Goal: Complete application form

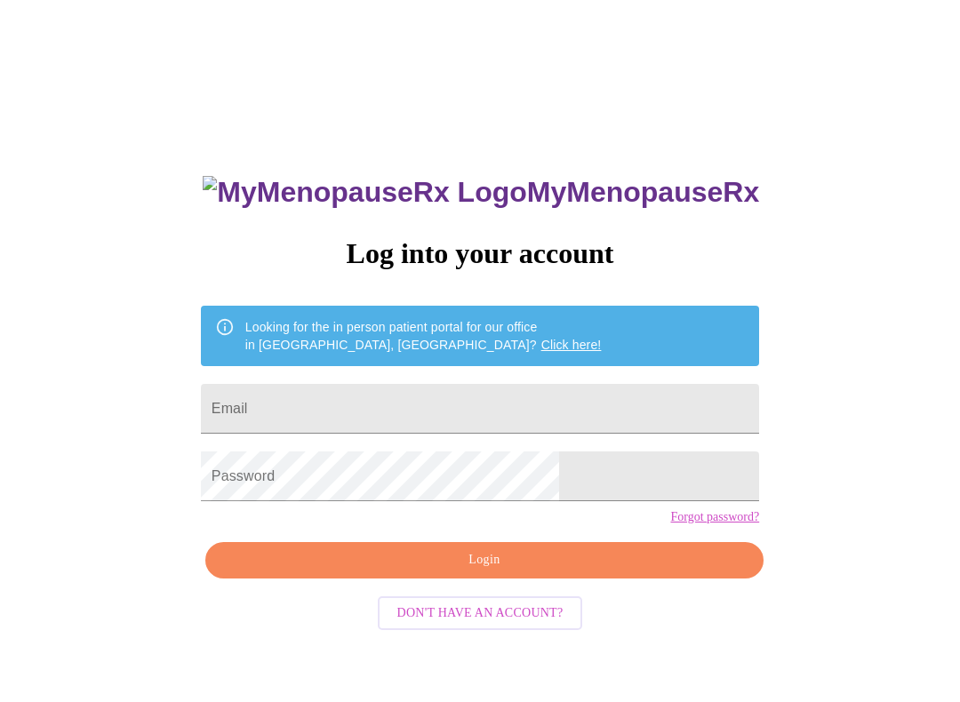
click at [482, 404] on input "Email" at bounding box center [480, 409] width 558 height 50
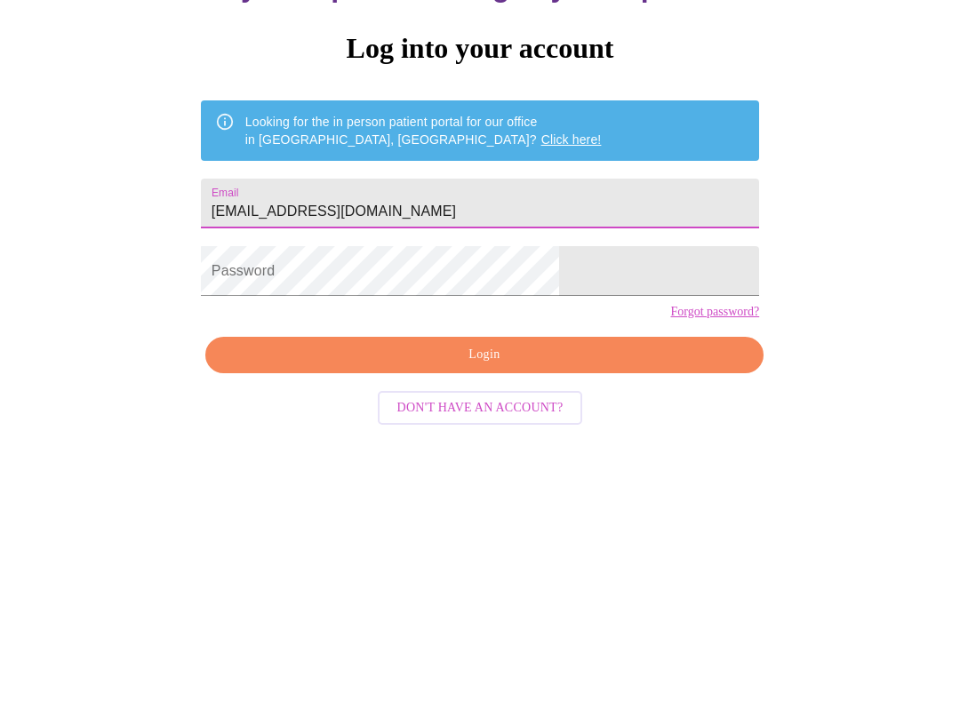
type input "[EMAIL_ADDRESS][DOMAIN_NAME]"
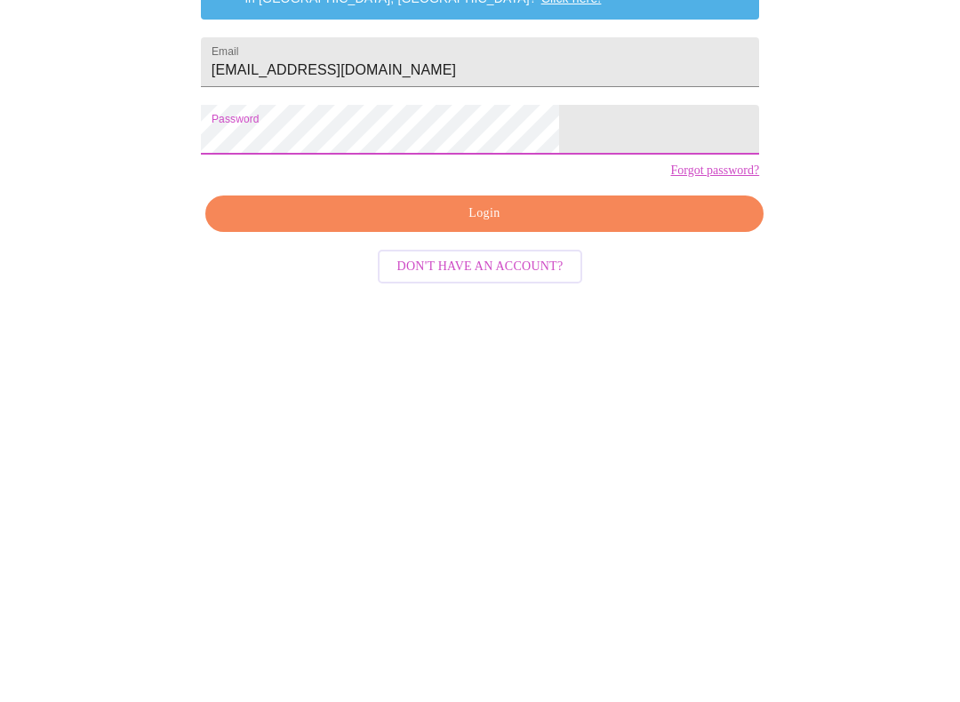
click at [618, 549] on span "Login" at bounding box center [484, 560] width 517 height 22
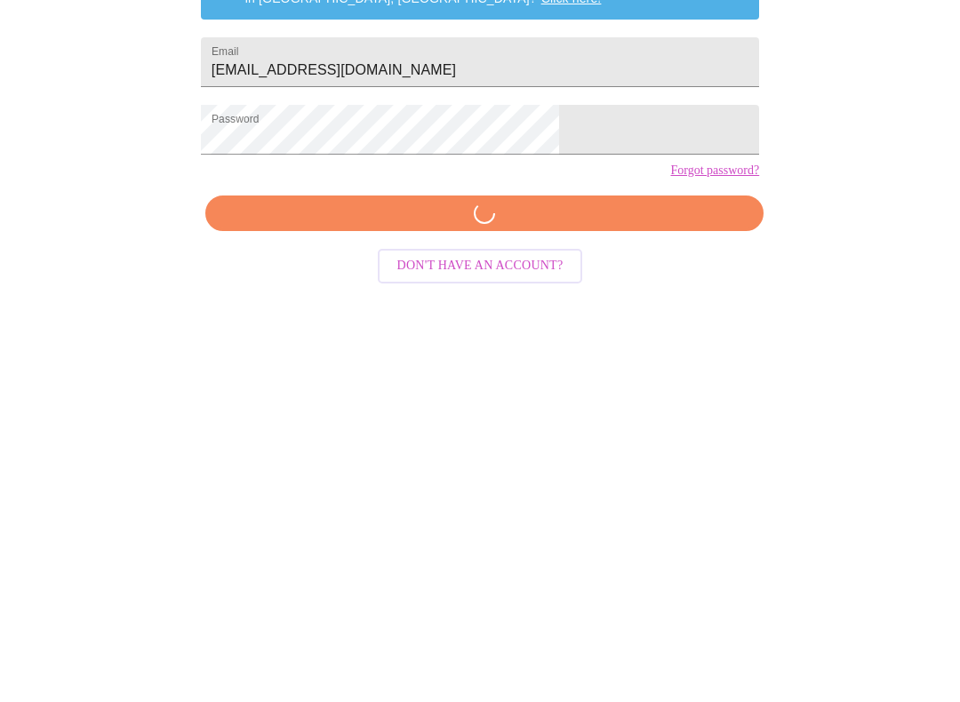
scroll to position [18, 0]
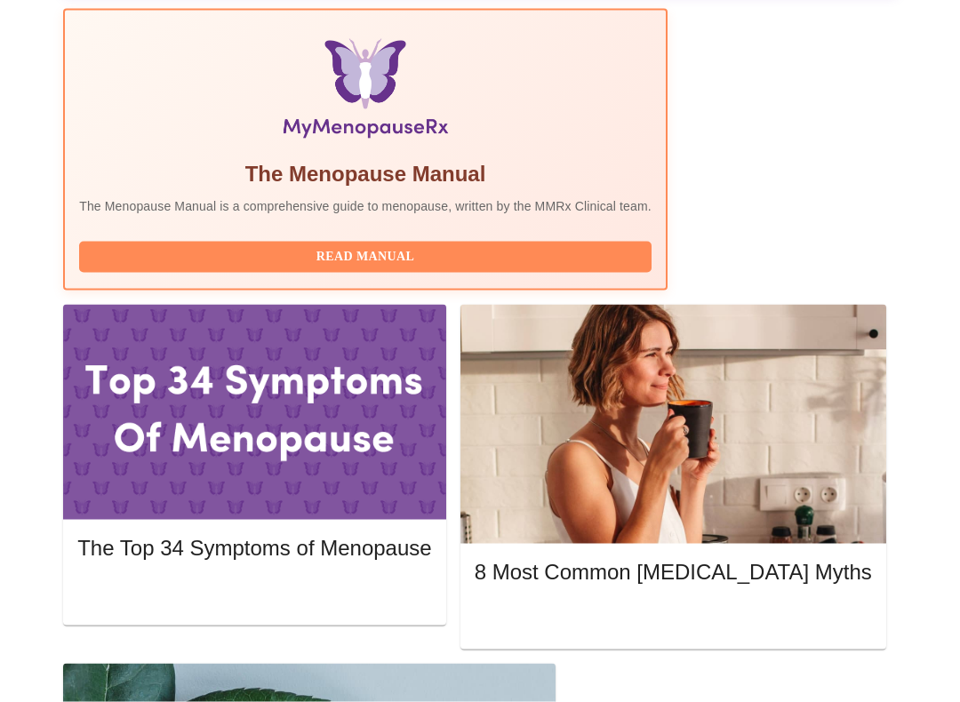
scroll to position [605, 0]
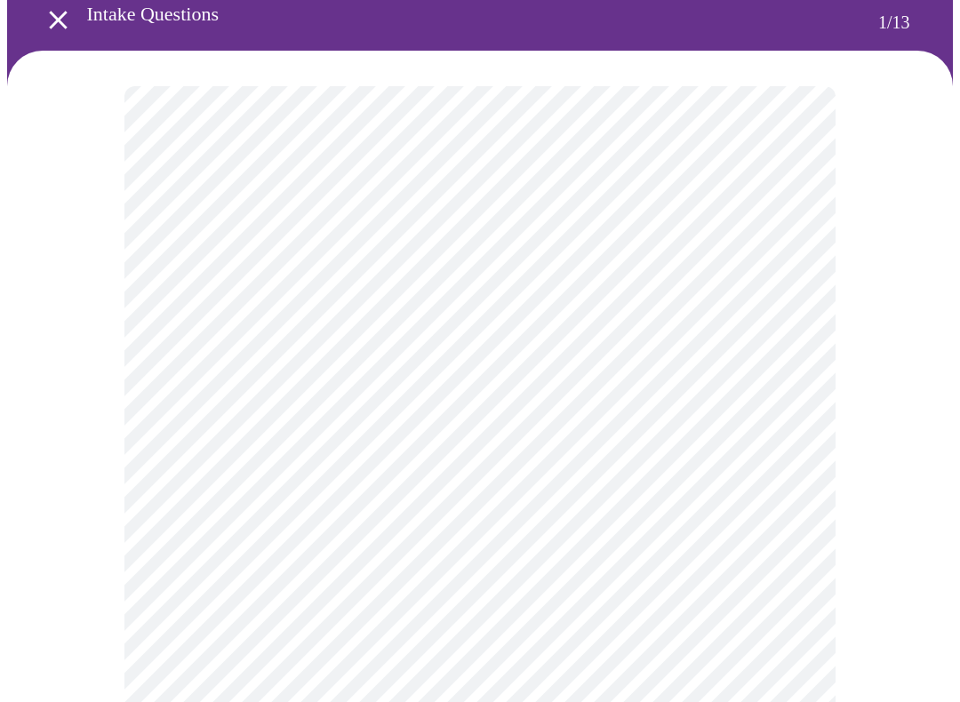
scroll to position [87, 0]
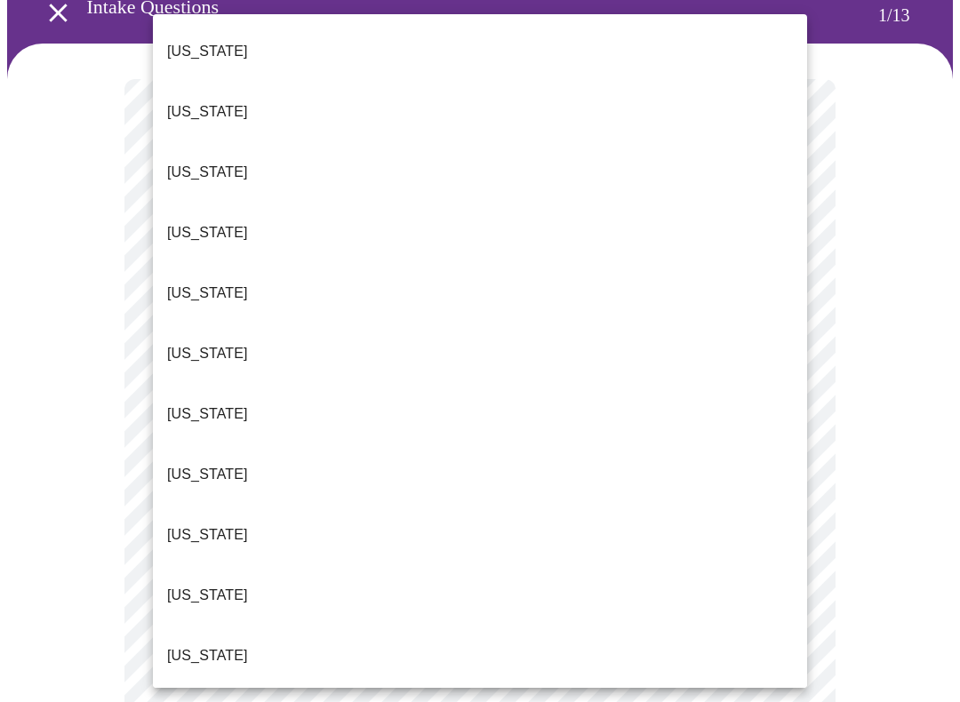
click at [207, 524] on p "[US_STATE]" at bounding box center [207, 534] width 81 height 21
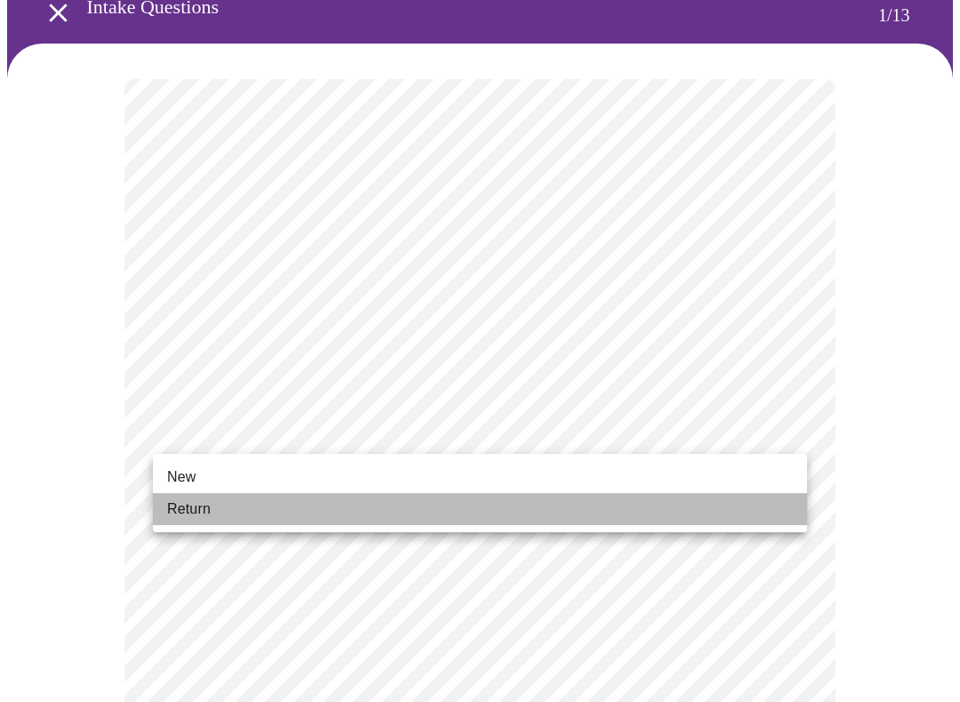
click at [198, 514] on span "Return" at bounding box center [189, 509] width 44 height 21
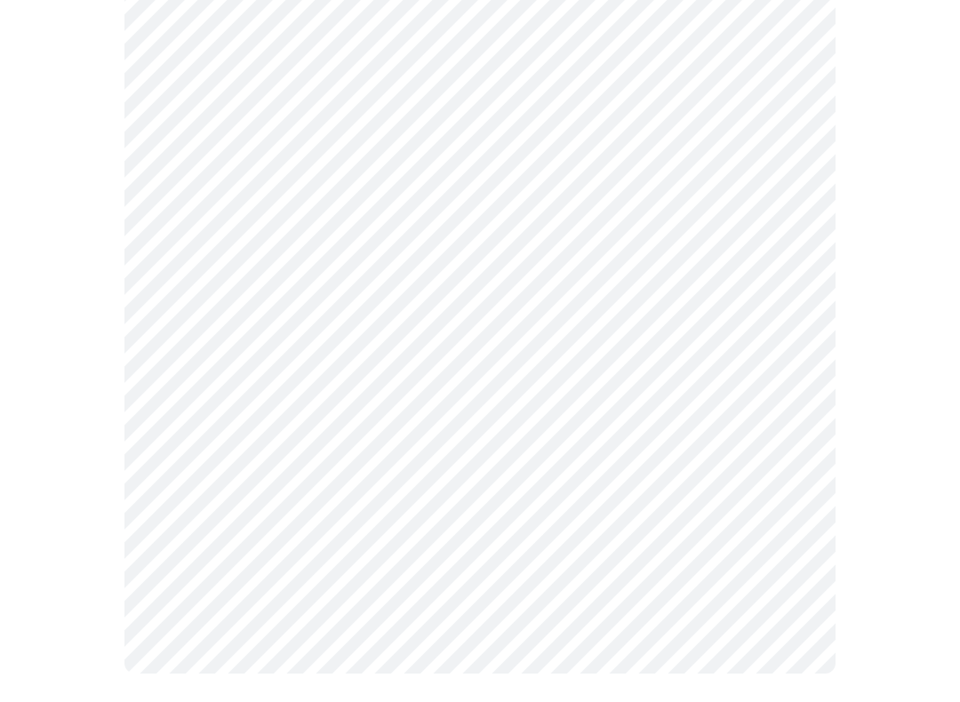
scroll to position [0, 0]
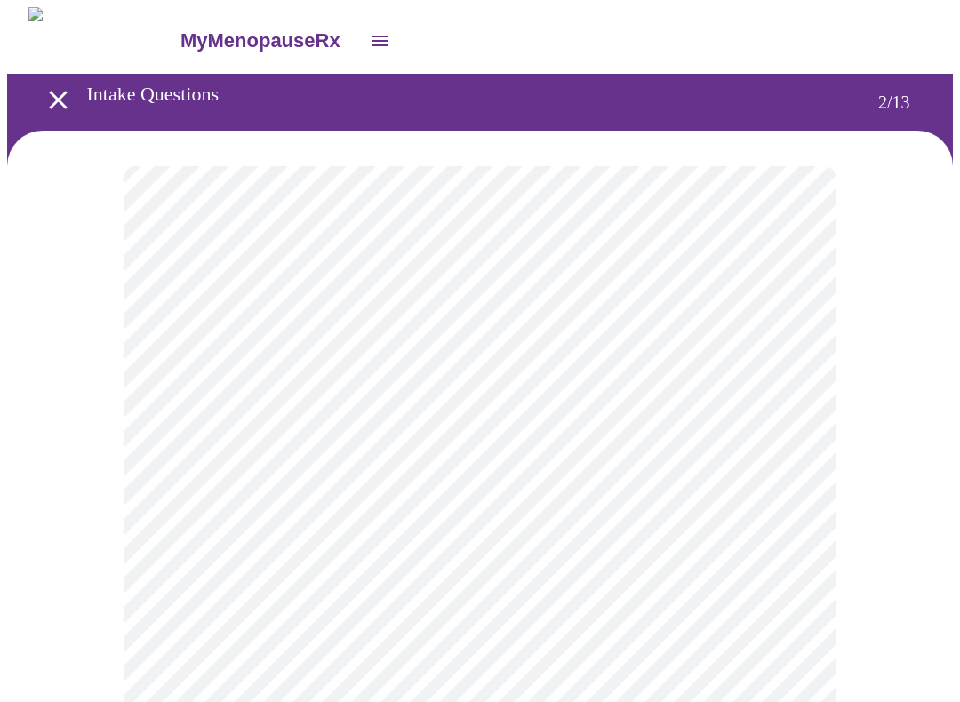
click at [797, 374] on body "MyMenopauseRx Intake Questions 2 / 13" at bounding box center [480, 540] width 946 height 1066
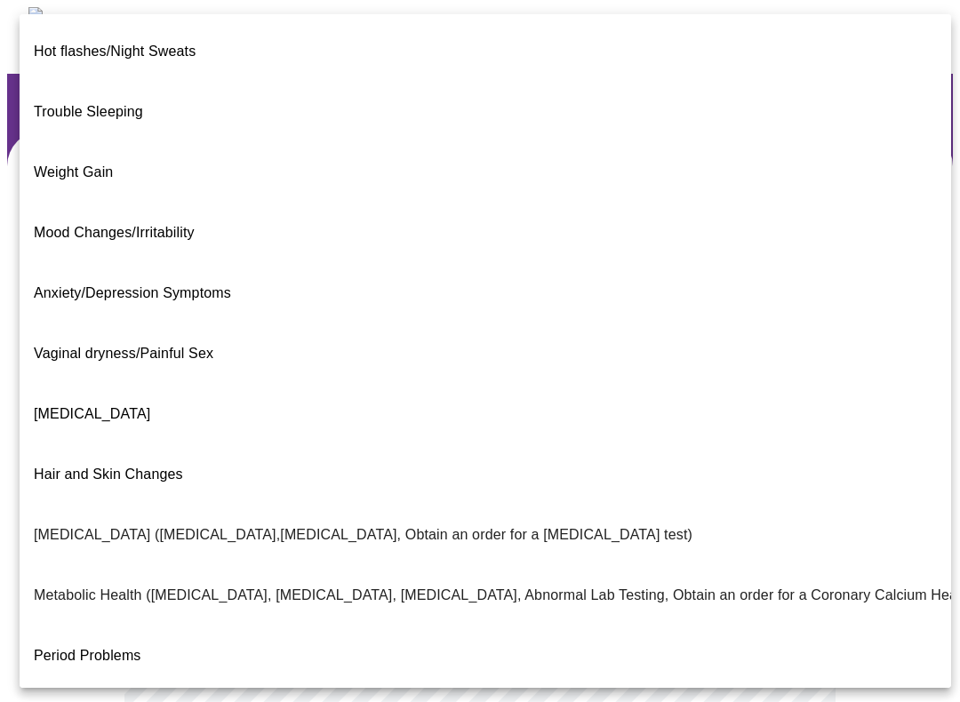
click at [156, 467] on span "Hair and Skin Changes" at bounding box center [108, 474] width 149 height 15
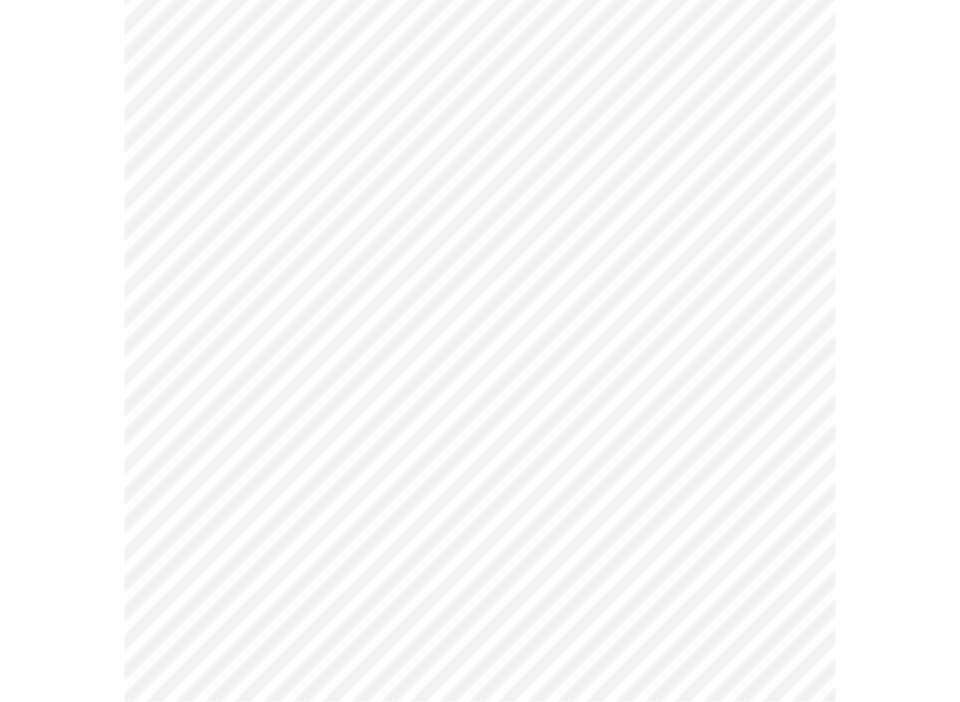
scroll to position [236, 0]
click at [789, 306] on body "MyMenopauseRx Intake Questions 2 / 13" at bounding box center [480, 299] width 946 height 1056
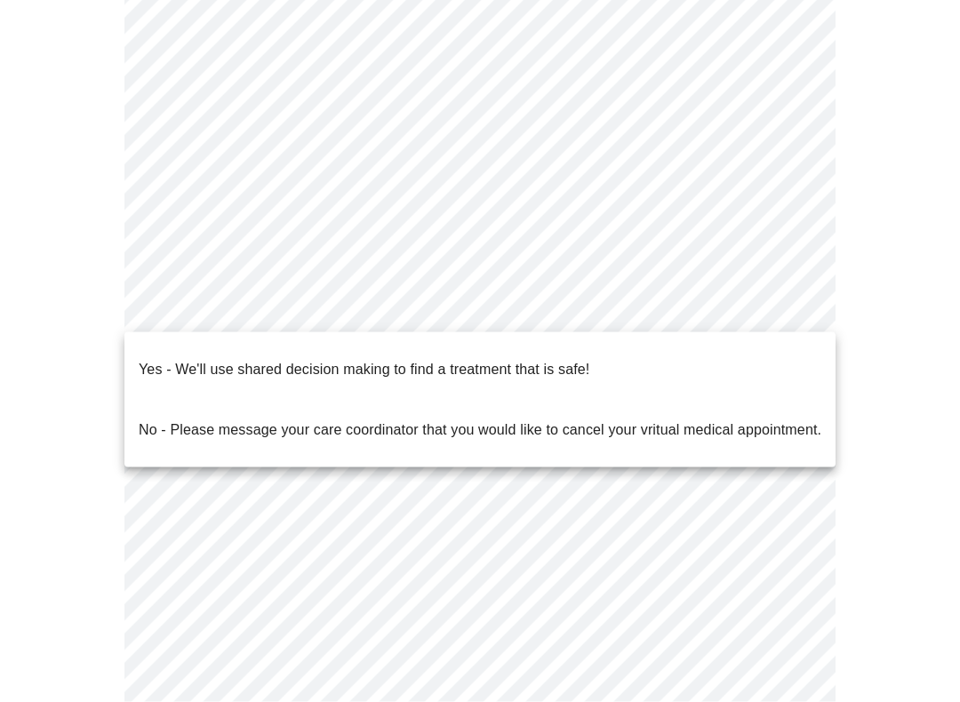
scroll to position [237, 0]
click at [556, 359] on p "Yes - We'll use shared decision making to find a treatment that is safe!" at bounding box center [364, 369] width 451 height 21
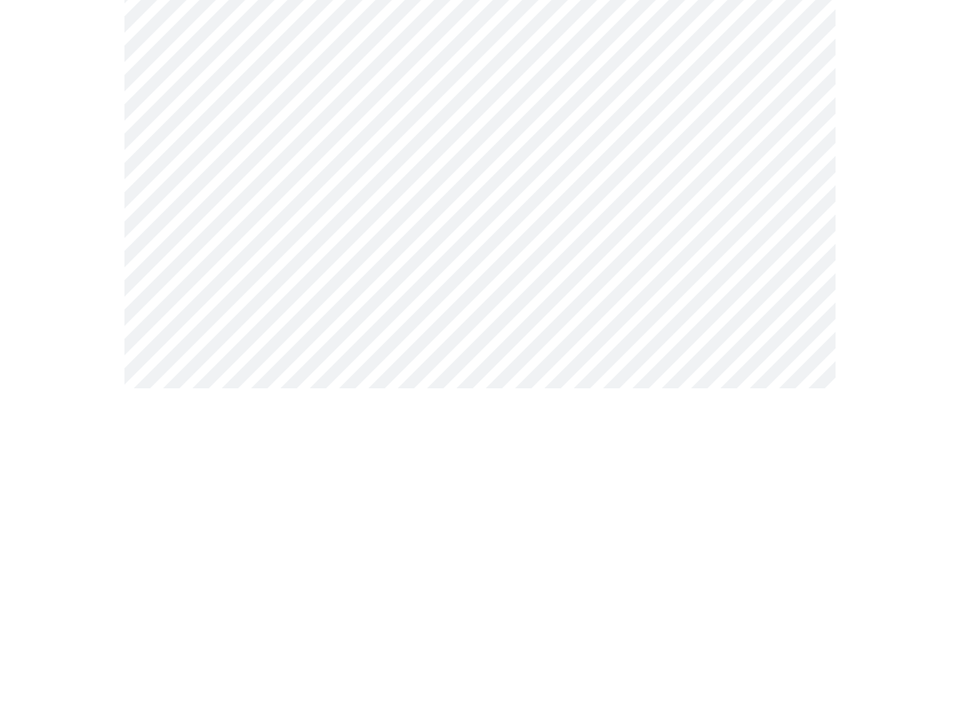
scroll to position [0, 0]
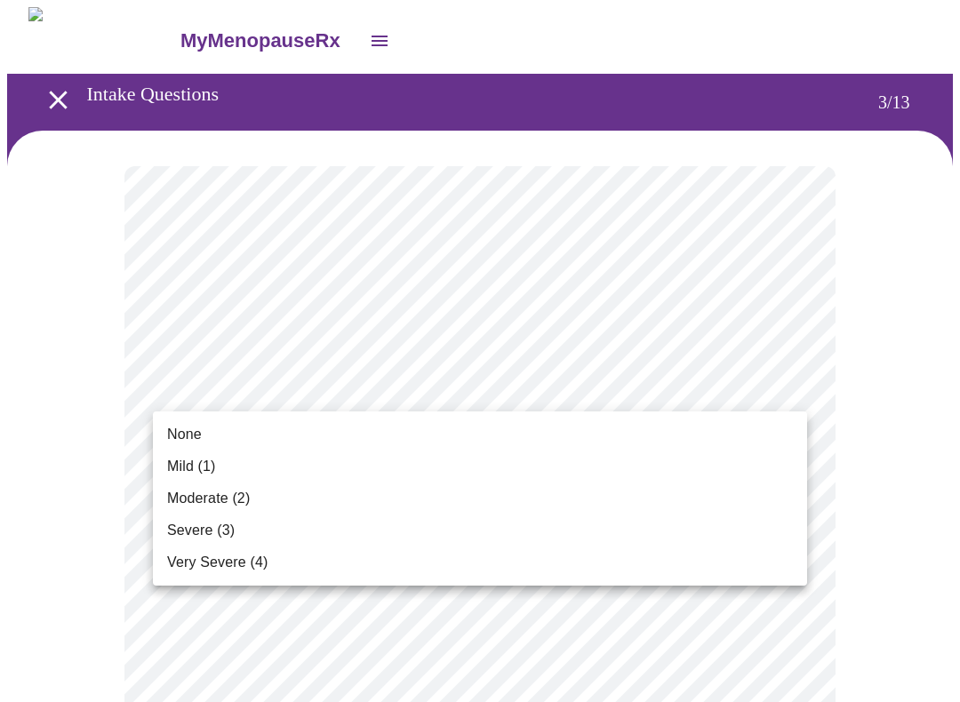
click at [184, 438] on span "None" at bounding box center [184, 434] width 35 height 21
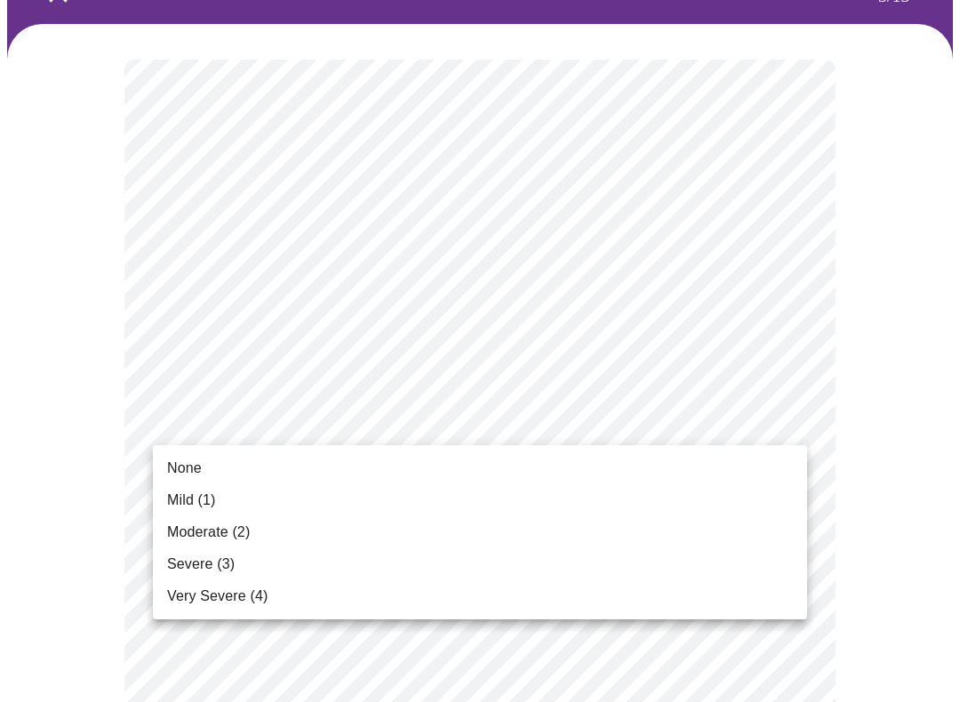
click at [183, 462] on span "None" at bounding box center [184, 468] width 35 height 21
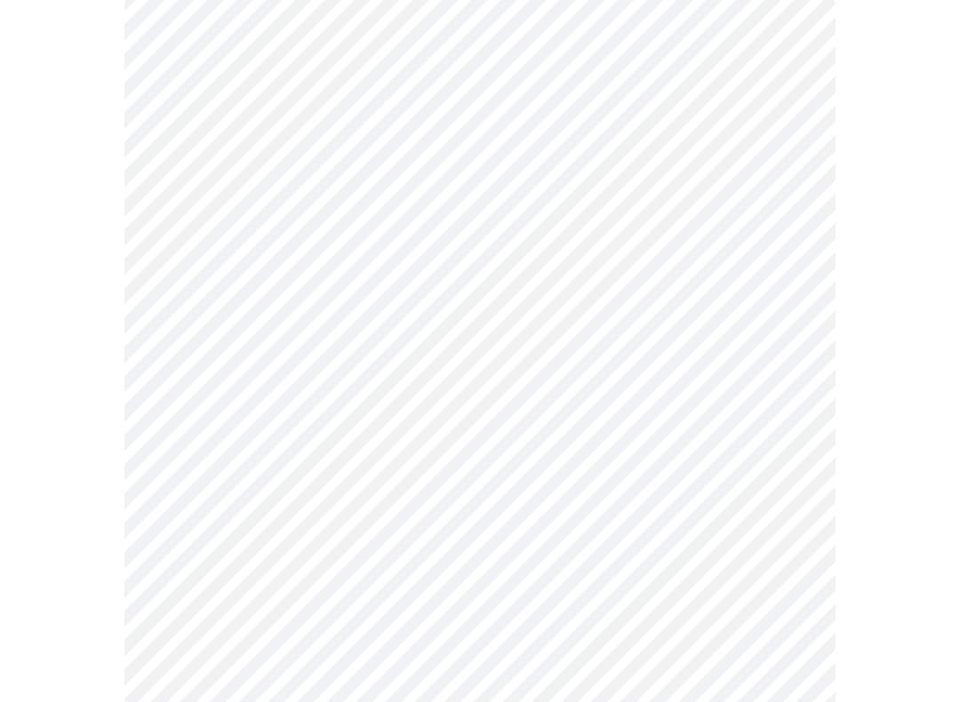
scroll to position [172, 0]
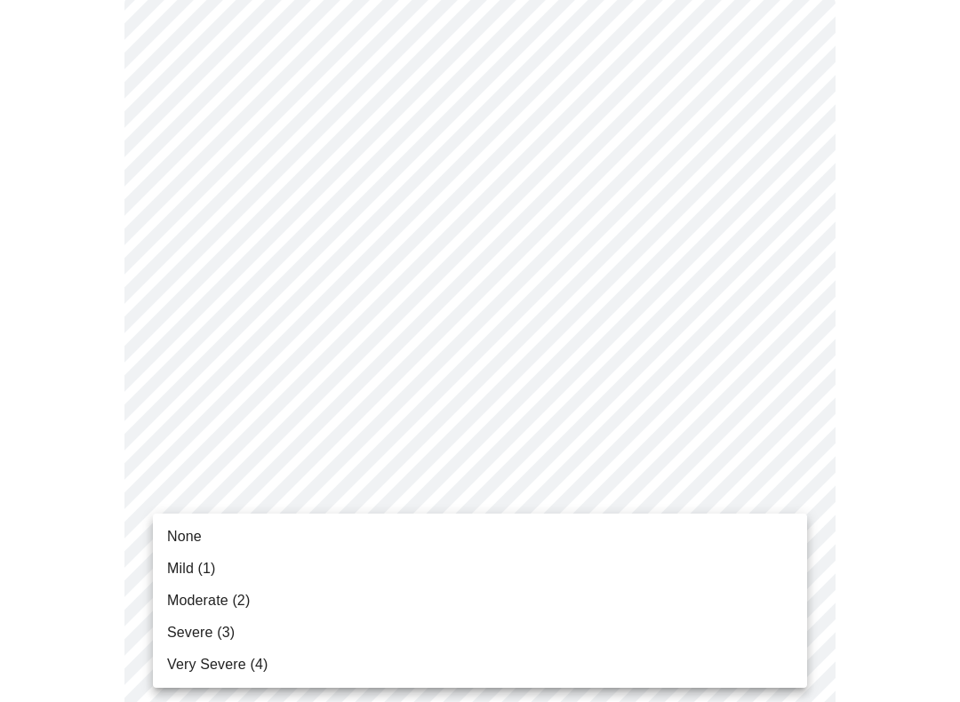
click at [179, 600] on span "Moderate (2)" at bounding box center [208, 600] width 83 height 21
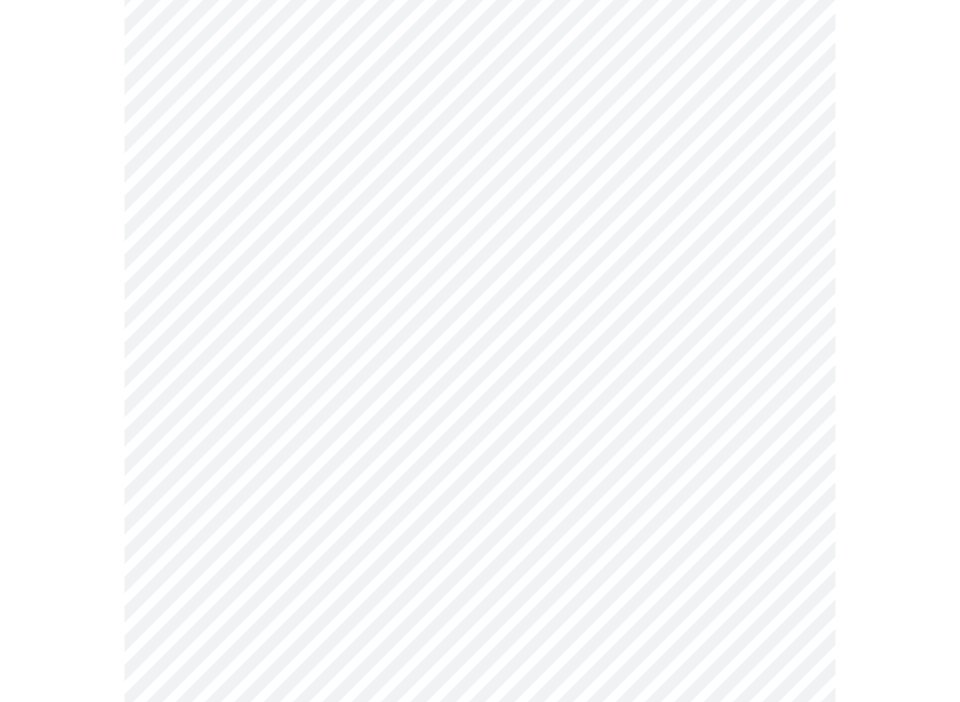
scroll to position [343, 0]
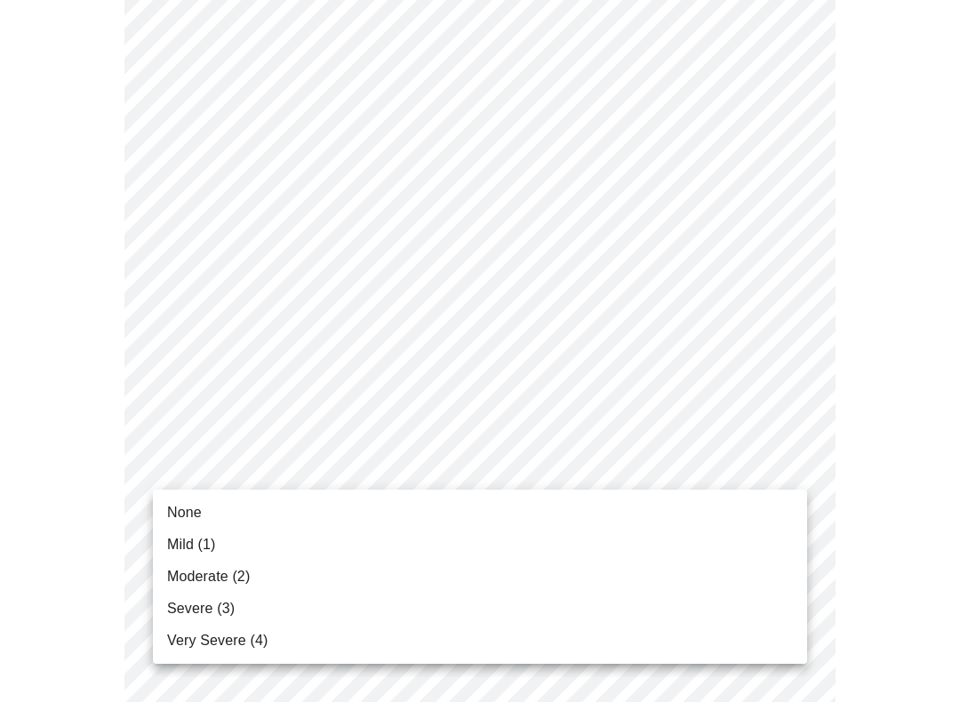
click at [181, 547] on span "Mild (1)" at bounding box center [191, 544] width 49 height 21
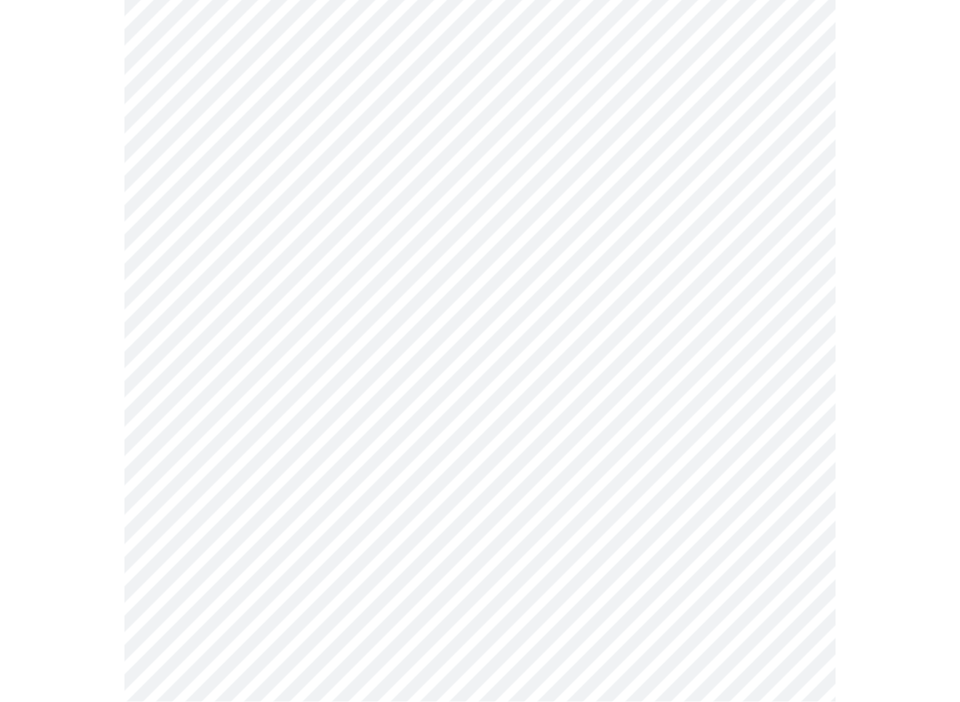
click at [192, 468] on body "MyMenopauseRx Intake Questions 3 / 13" at bounding box center [480, 677] width 946 height 2259
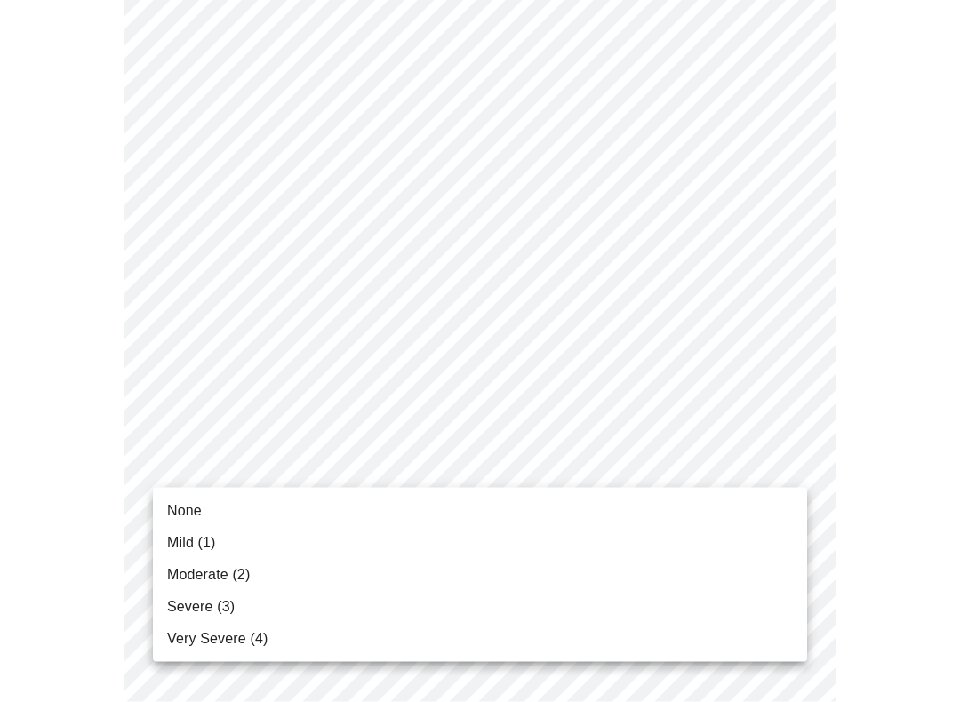
scroll to position [460, 0]
click at [188, 541] on span "Mild (1)" at bounding box center [191, 542] width 49 height 21
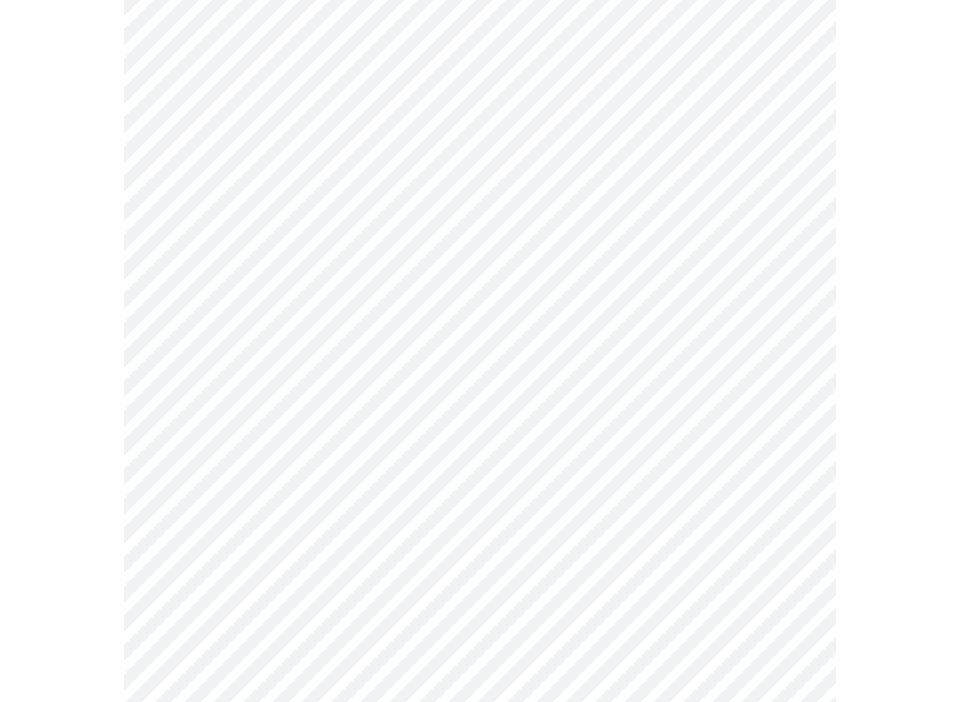
click at [192, 485] on body "MyMenopauseRx Intake Questions 3 / 13" at bounding box center [480, 567] width 946 height 2235
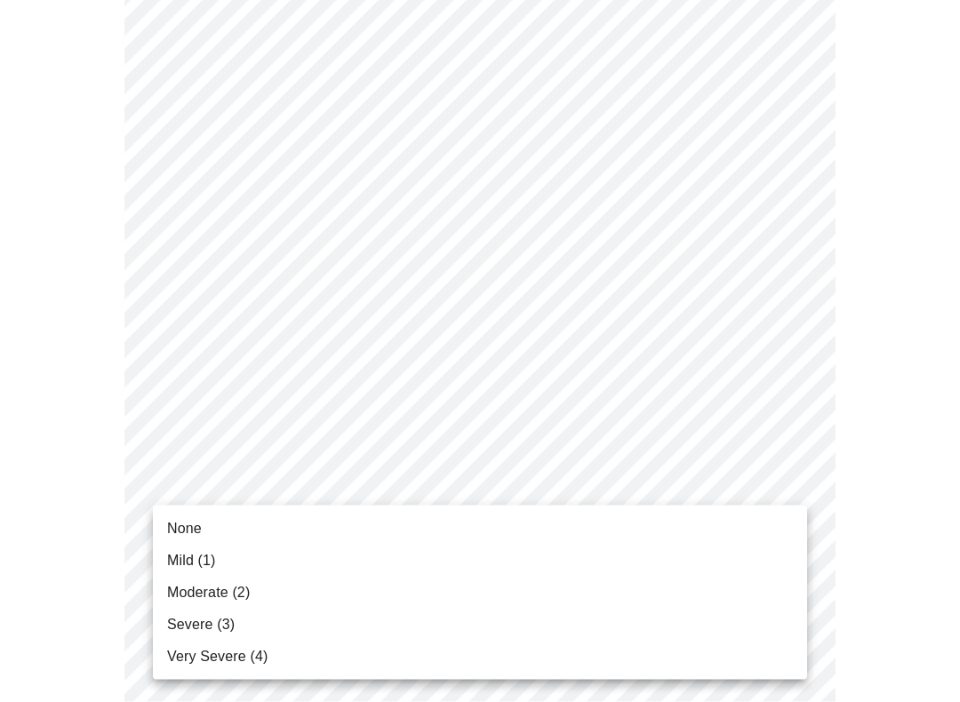
scroll to position [558, 0]
click at [178, 561] on span "Mild (1)" at bounding box center [191, 560] width 49 height 21
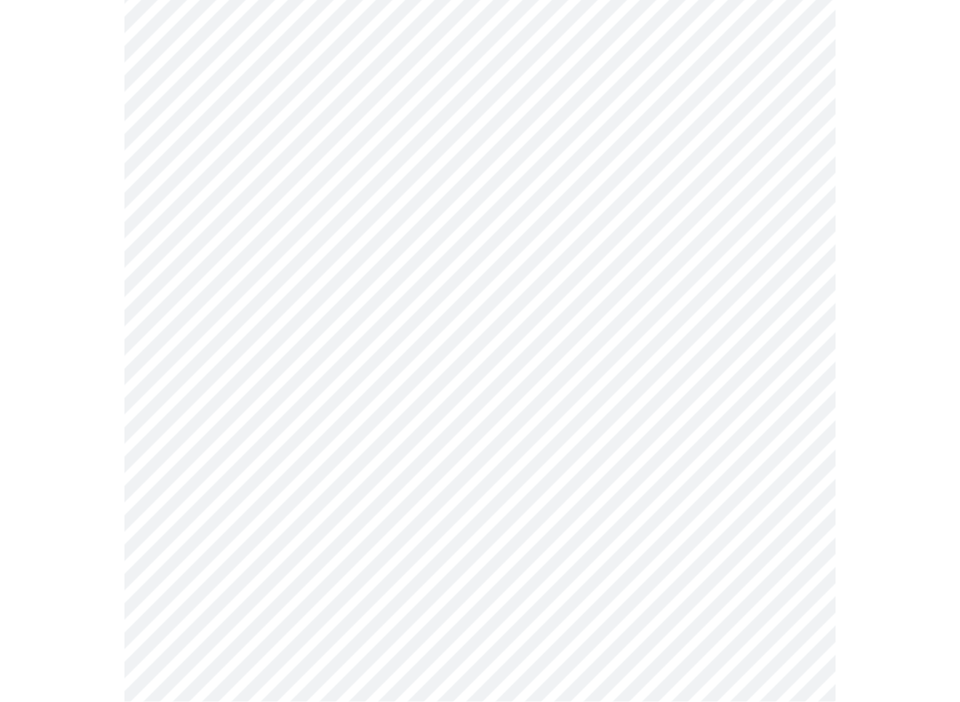
click at [192, 480] on body "MyMenopauseRx Intake Questions 3 / 13" at bounding box center [480, 405] width 946 height 2211
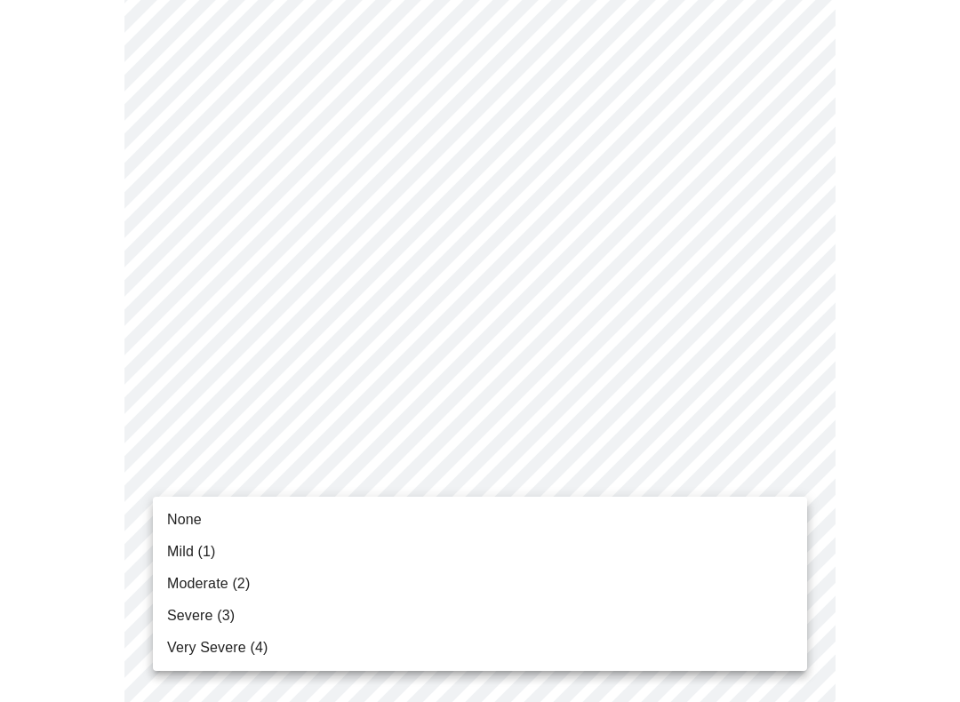
click at [176, 516] on span "None" at bounding box center [184, 519] width 35 height 21
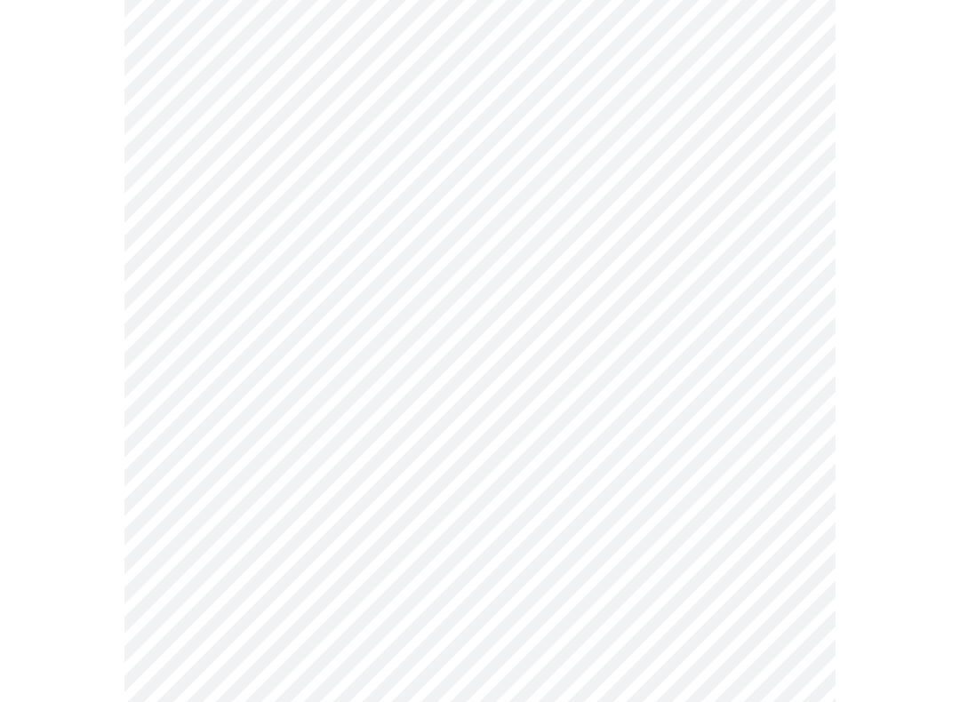
scroll to position [899, 0]
click at [197, 426] on body "MyMenopauseRx Intake Questions 3 / 13" at bounding box center [480, 201] width 946 height 2187
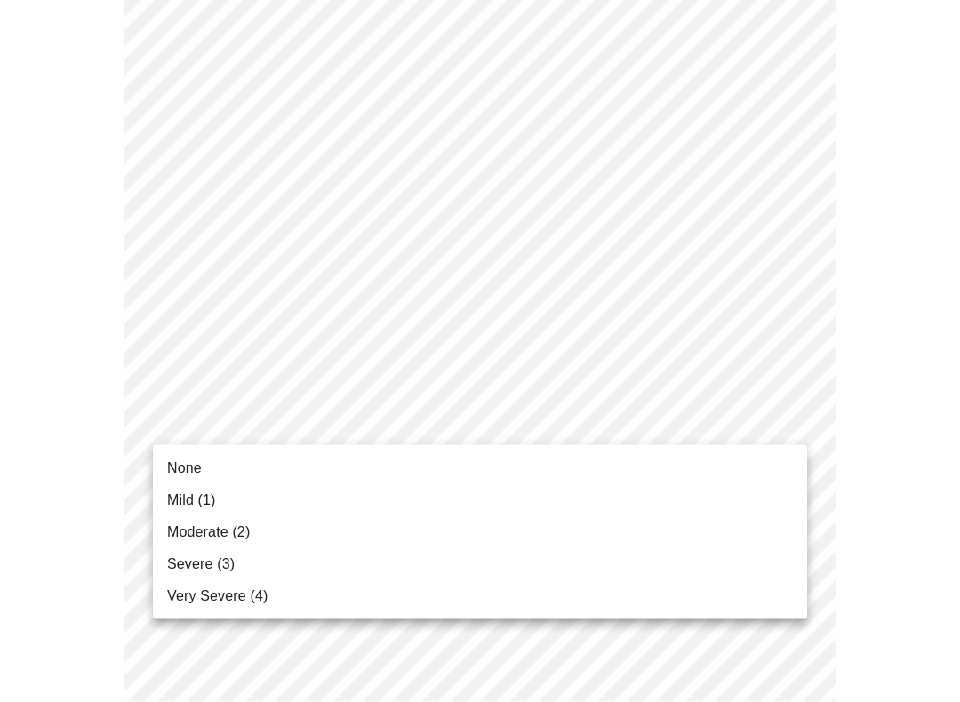
scroll to position [900, 0]
click at [176, 567] on span "Severe (3)" at bounding box center [201, 564] width 68 height 21
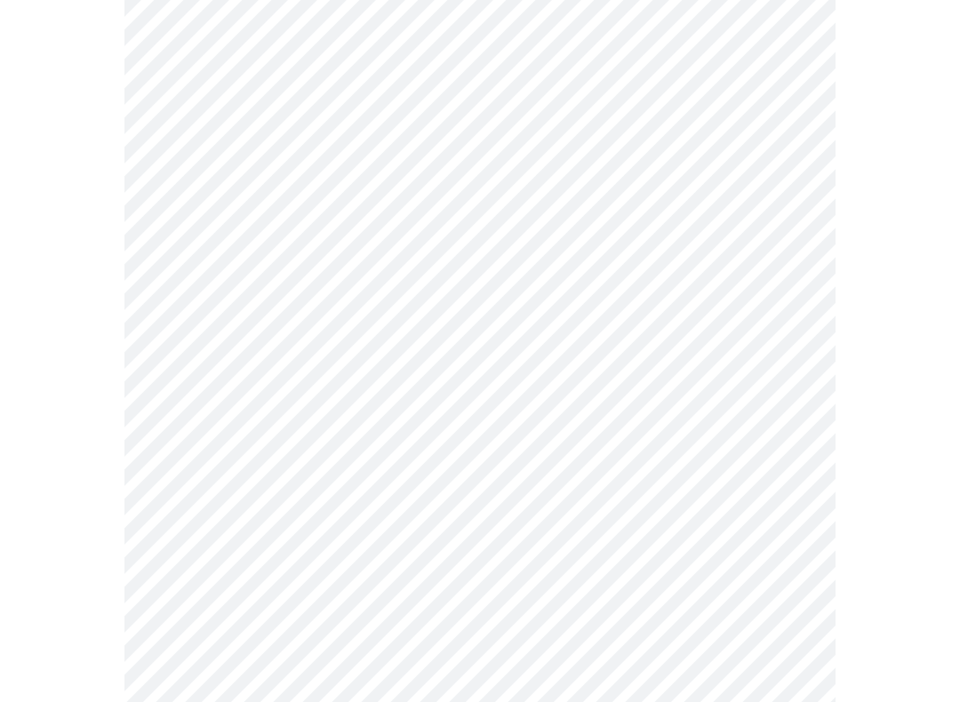
click at [198, 565] on body "MyMenopauseRx Intake Questions 3 / 13" at bounding box center [480, 188] width 946 height 2163
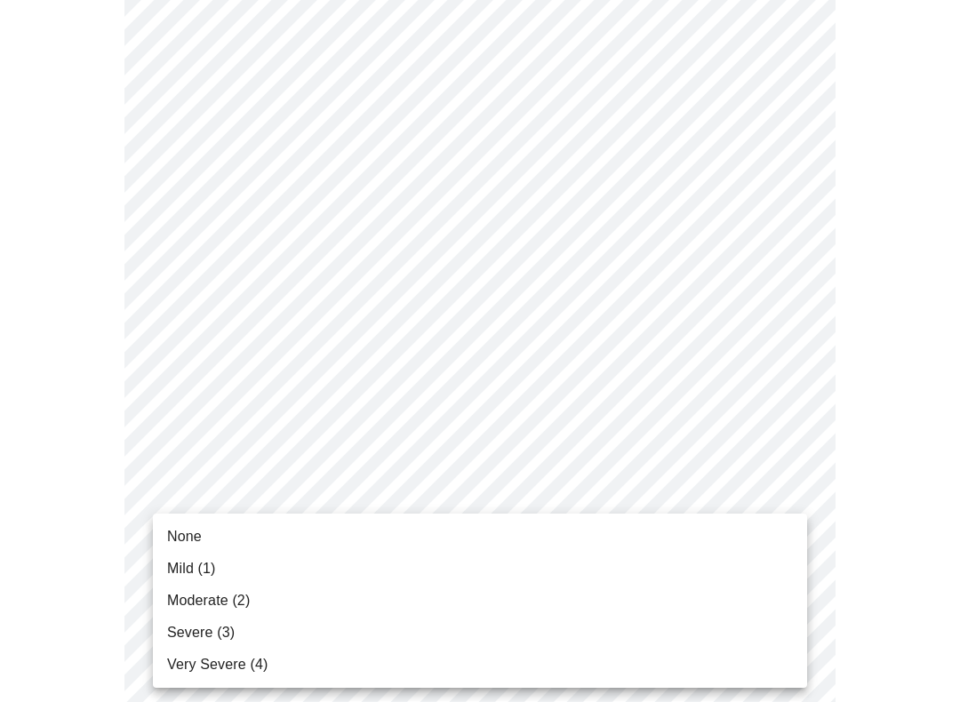
click at [182, 578] on span "Mild (1)" at bounding box center [191, 568] width 49 height 21
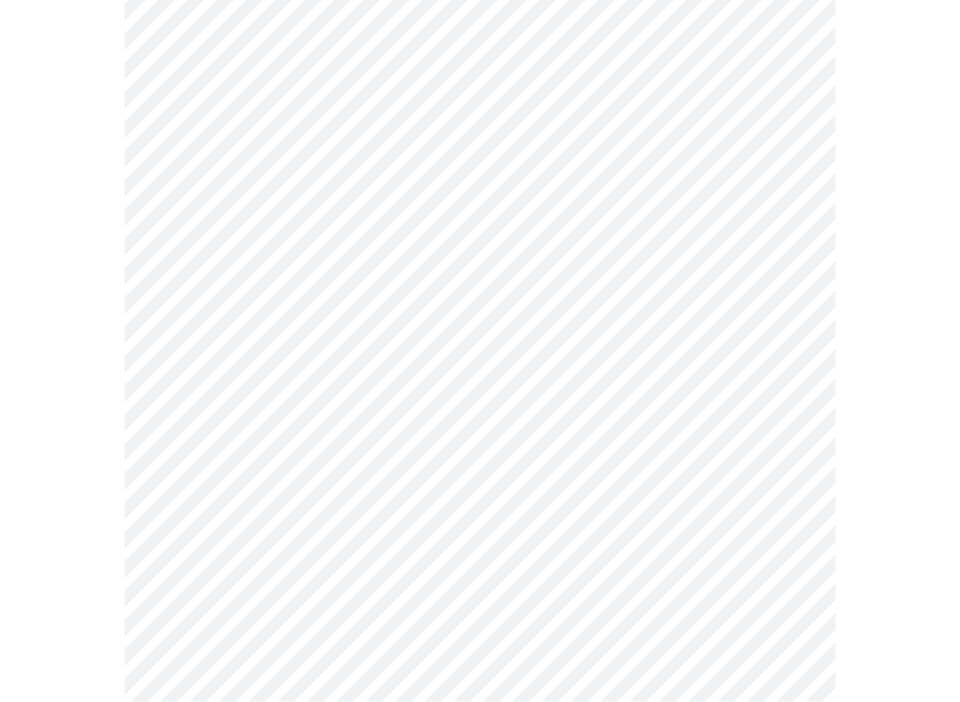
scroll to position [1131, 0]
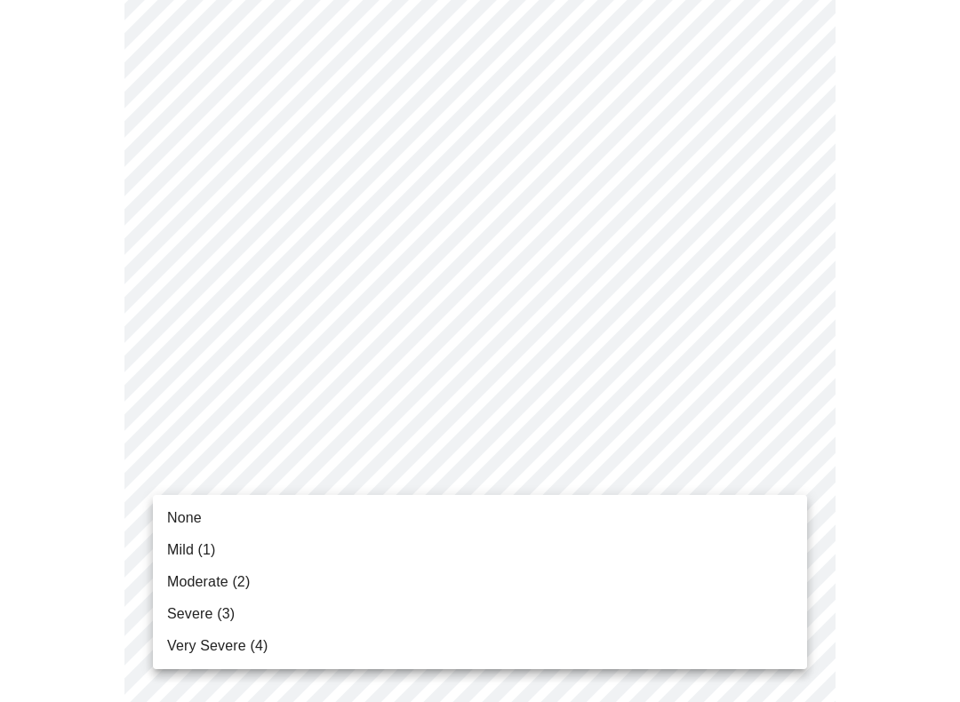
click at [178, 582] on span "Moderate (2)" at bounding box center [208, 582] width 83 height 21
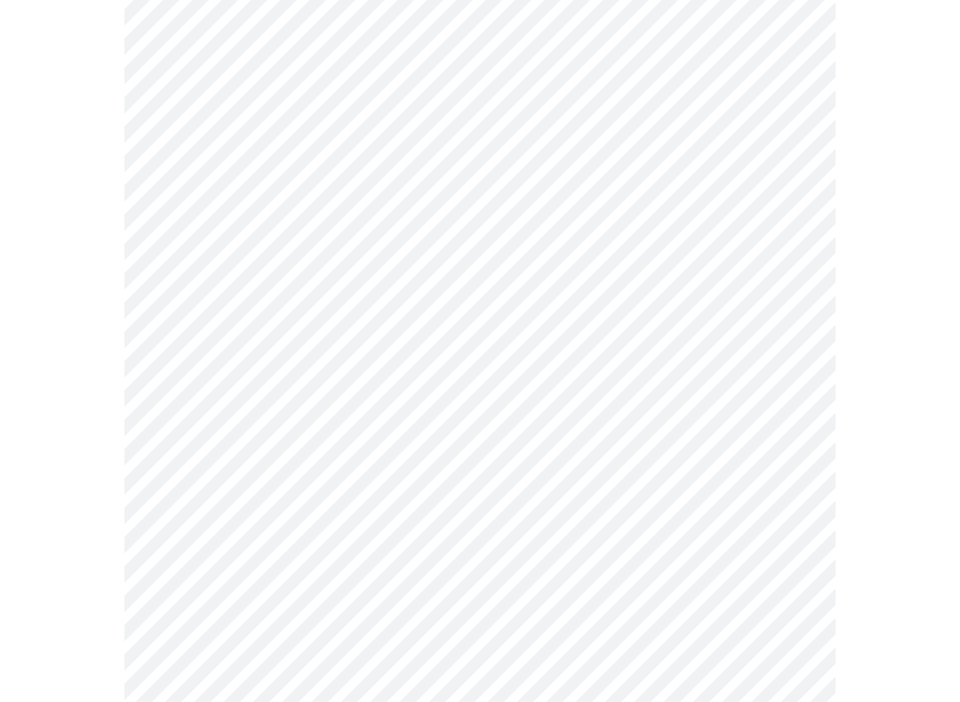
scroll to position [1187, 0]
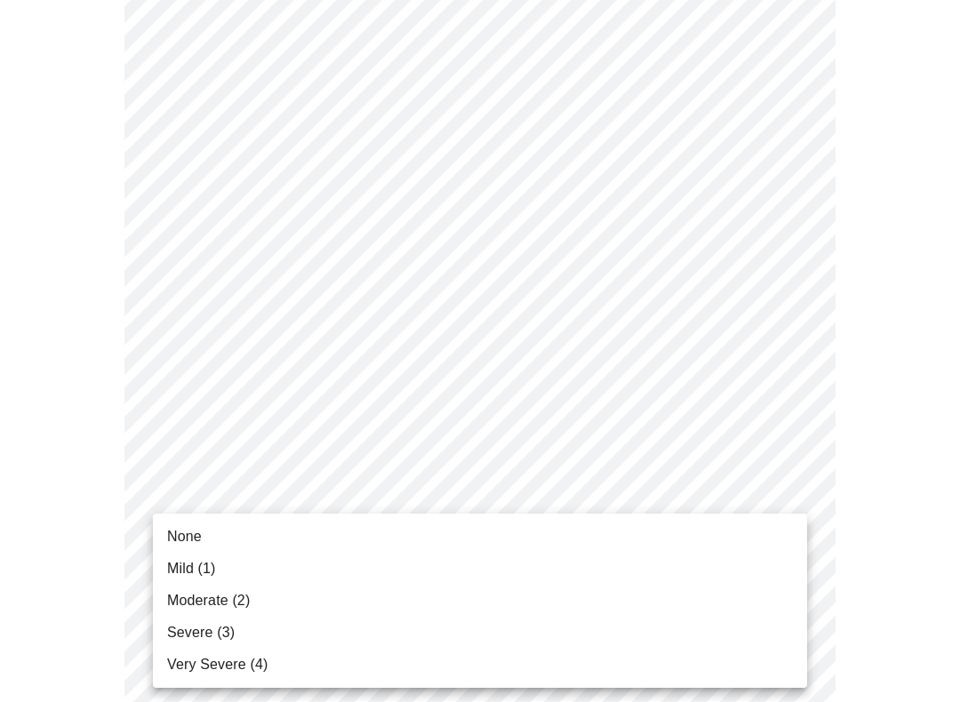
click at [183, 604] on span "Moderate (2)" at bounding box center [208, 600] width 83 height 21
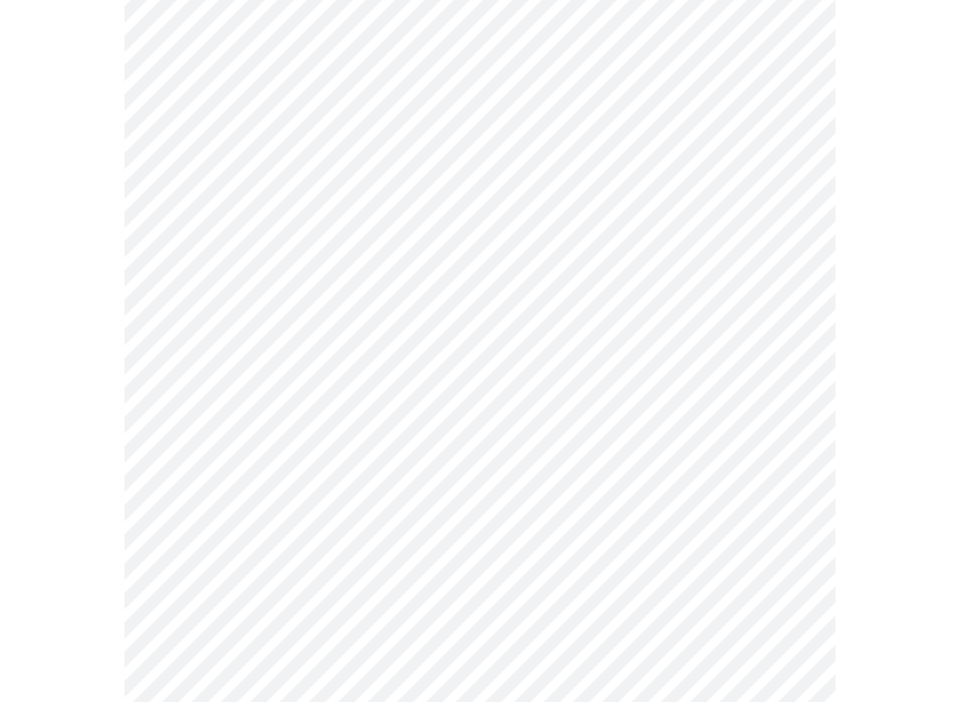
click at [194, 448] on body "MyMenopauseRx Intake Questions 4 / 13" at bounding box center [480, 260] width 946 height 1750
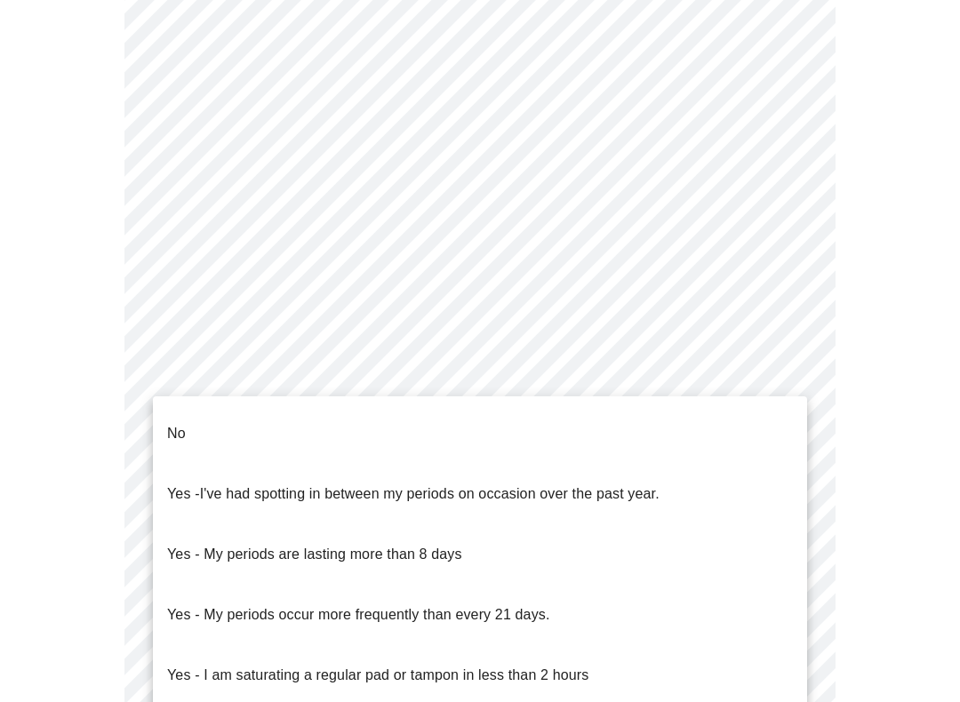
click at [180, 423] on p "No" at bounding box center [176, 433] width 19 height 21
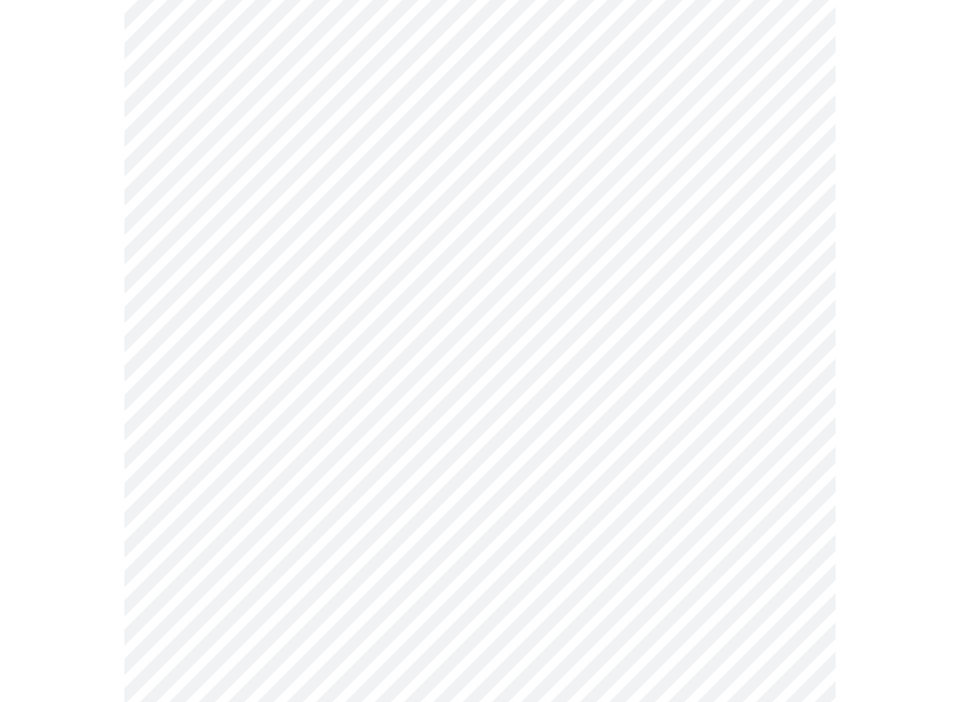
click at [178, 583] on body "MyMenopauseRx Intake Questions 4 / 13" at bounding box center [480, 255] width 946 height 1741
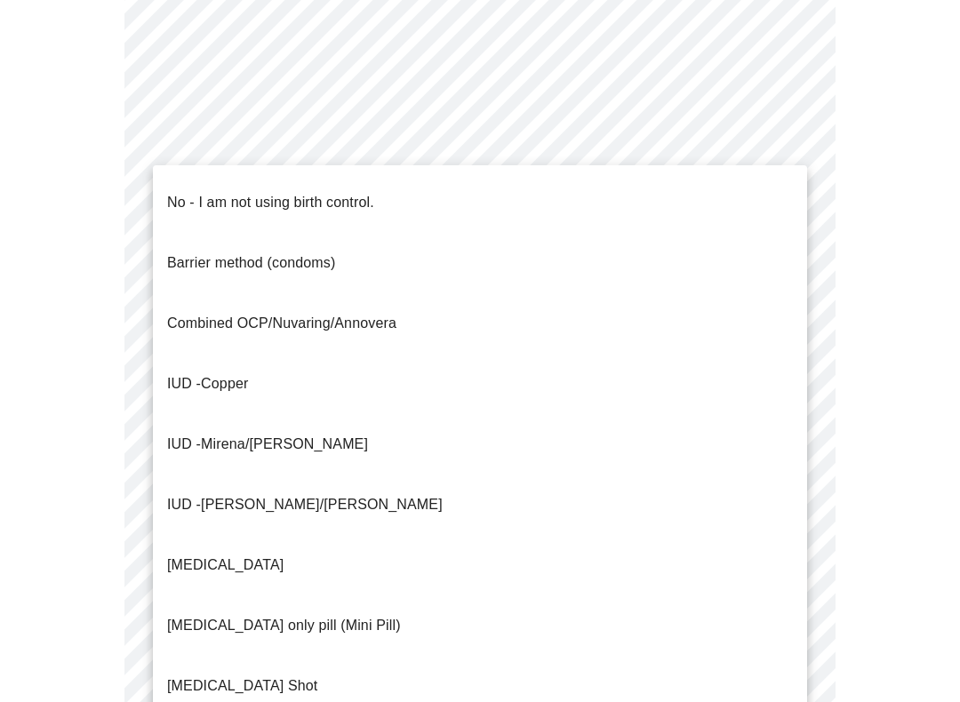
click at [180, 201] on span "No - I am not using birth control." at bounding box center [270, 203] width 207 height 50
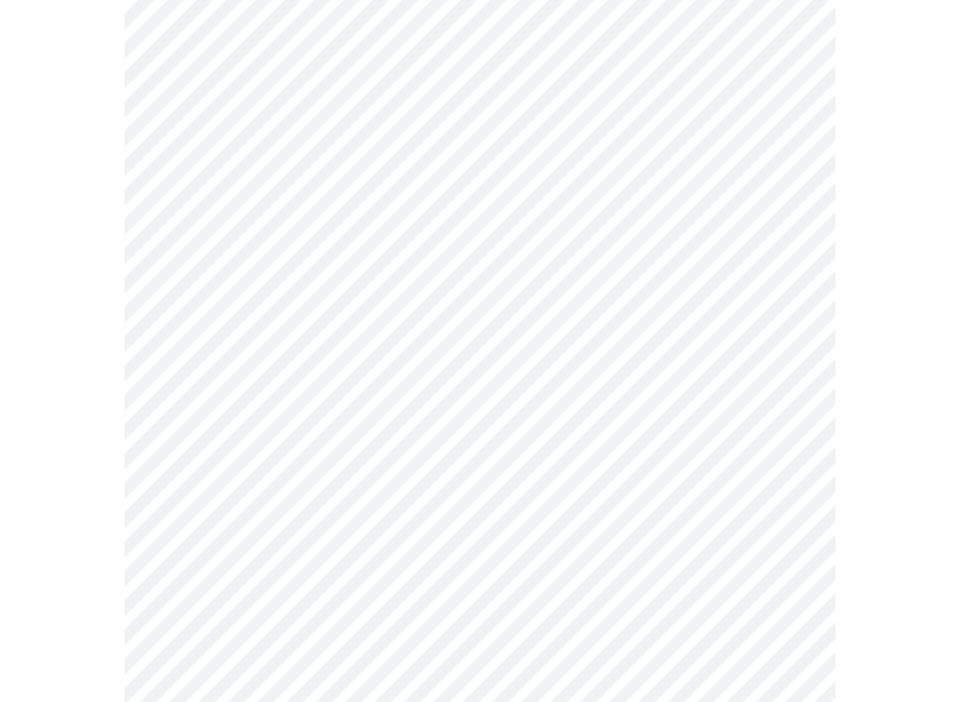
click at [92, 495] on div at bounding box center [480, 311] width 946 height 1607
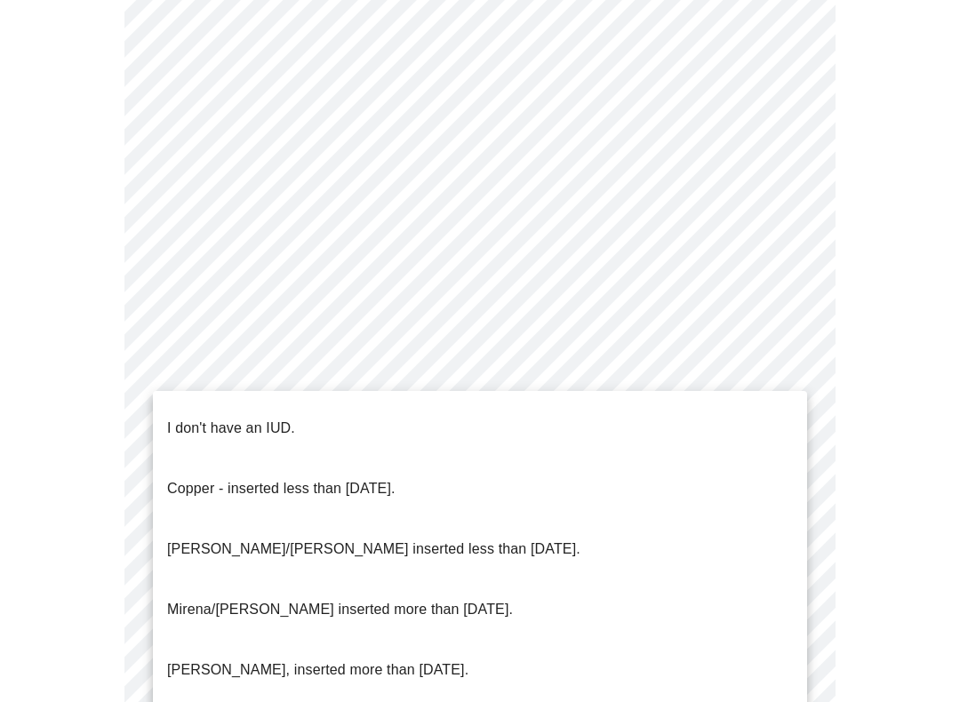
click at [282, 421] on p "I don't have an IUD." at bounding box center [231, 428] width 128 height 21
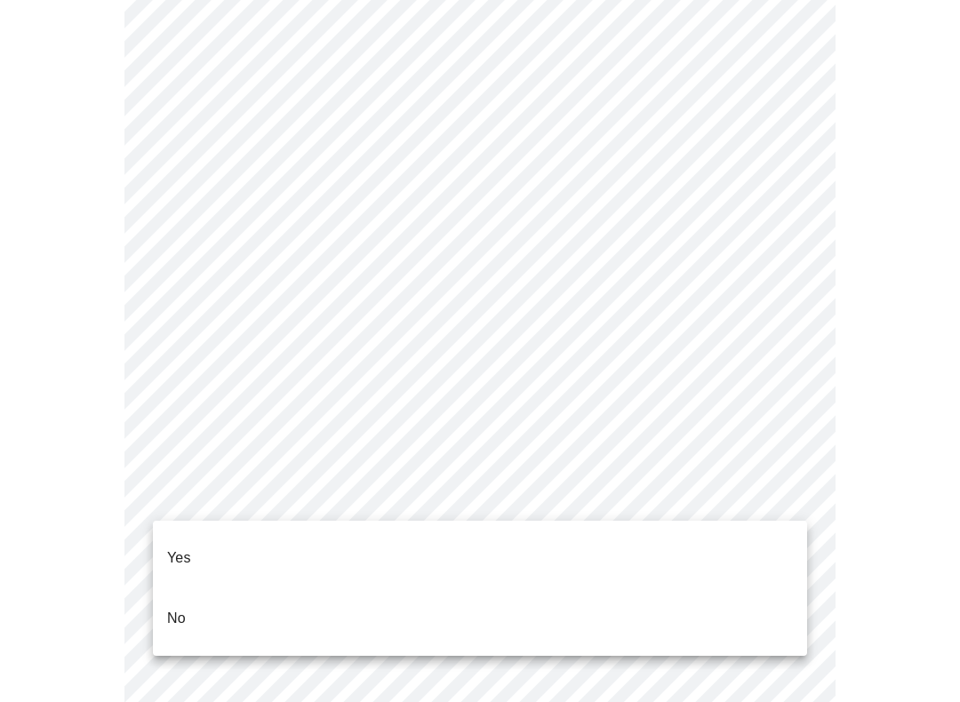
click at [220, 540] on li "Yes" at bounding box center [480, 558] width 654 height 60
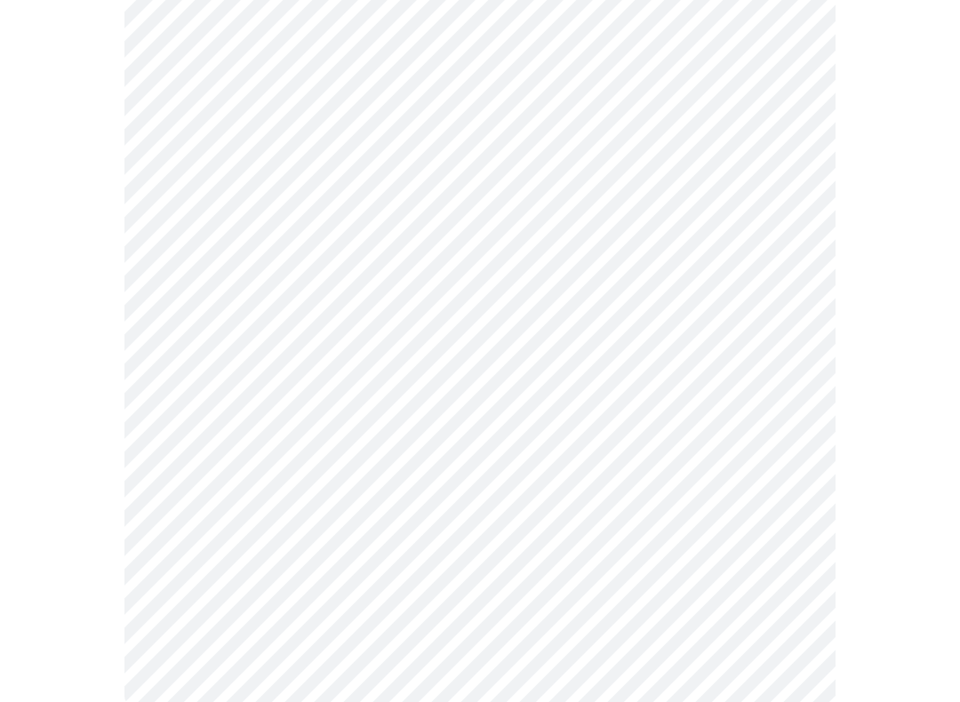
scroll to position [0, 0]
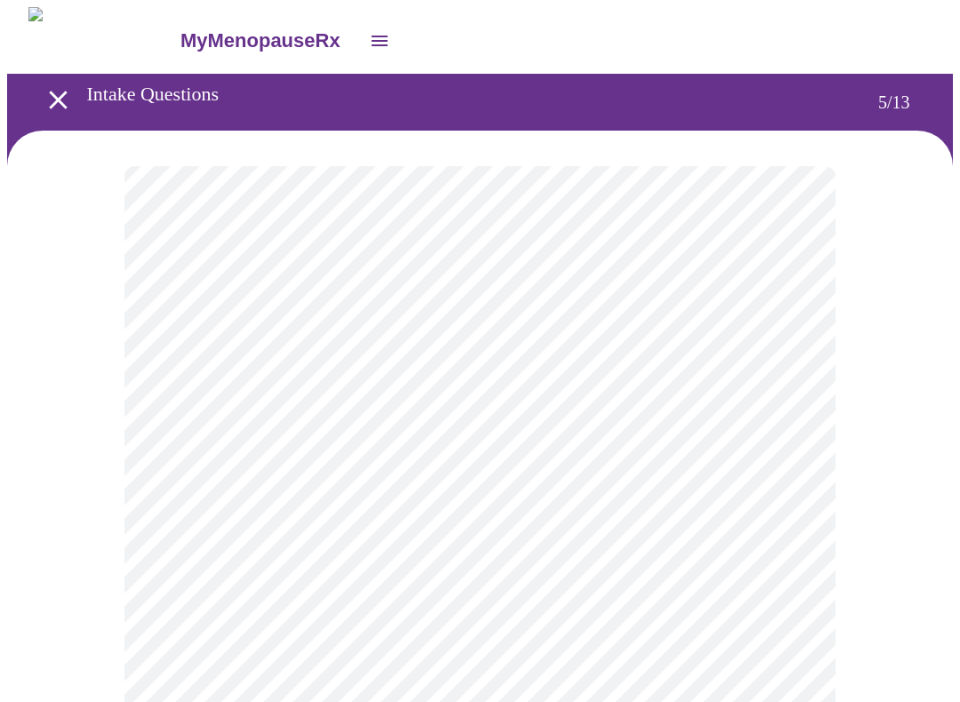
click at [780, 627] on body "MyMenopauseRx Intake Questions 5 / 13" at bounding box center [480, 663] width 946 height 1313
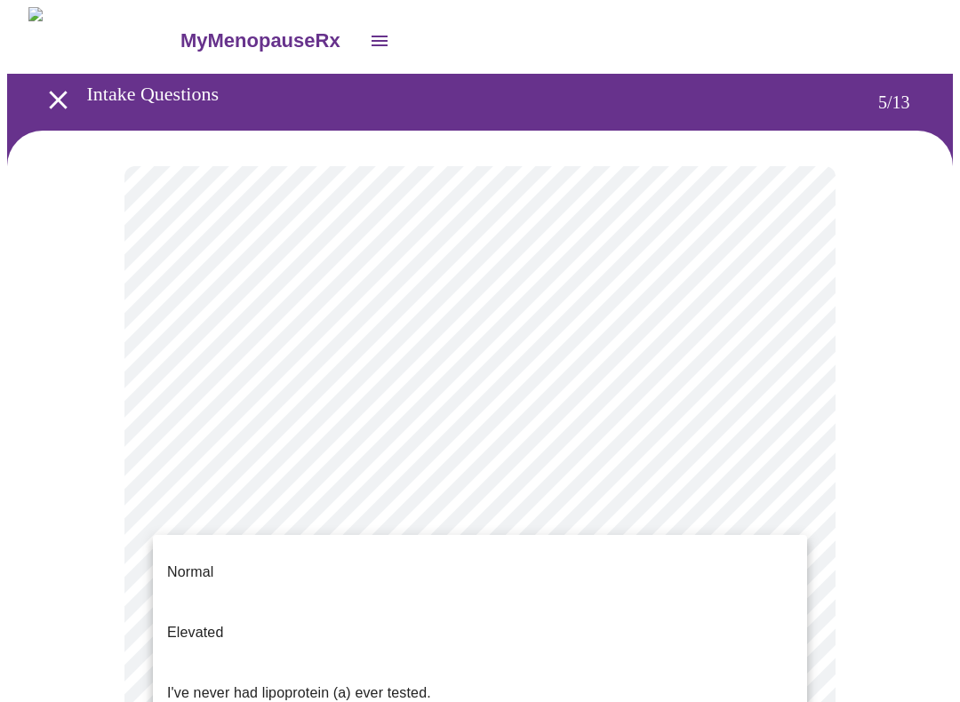
click at [205, 562] on p "Normal" at bounding box center [190, 572] width 46 height 21
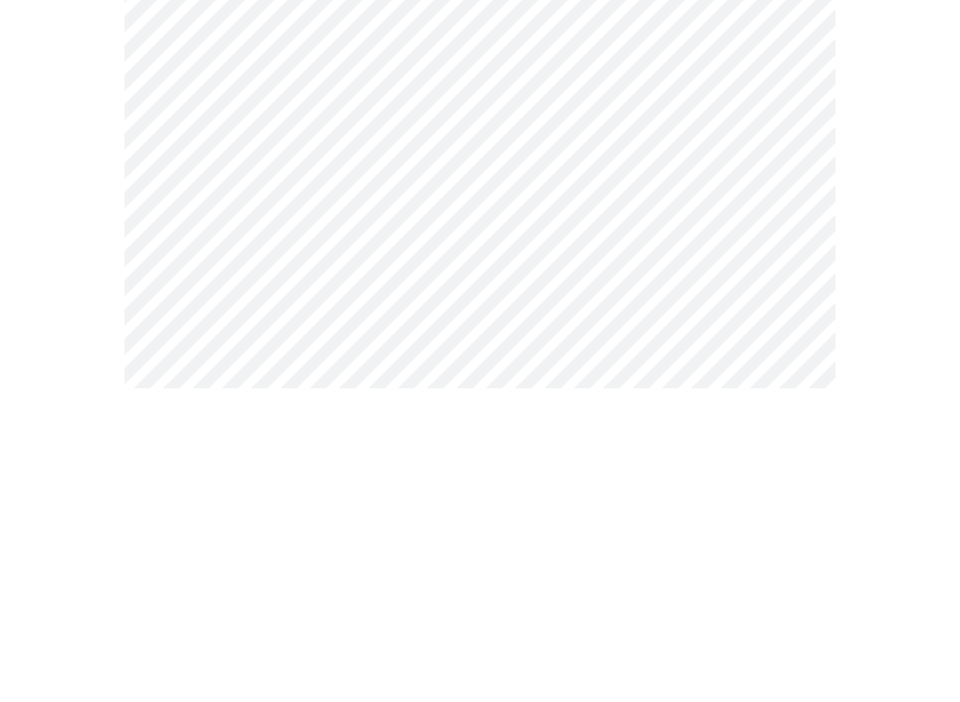
scroll to position [169, 0]
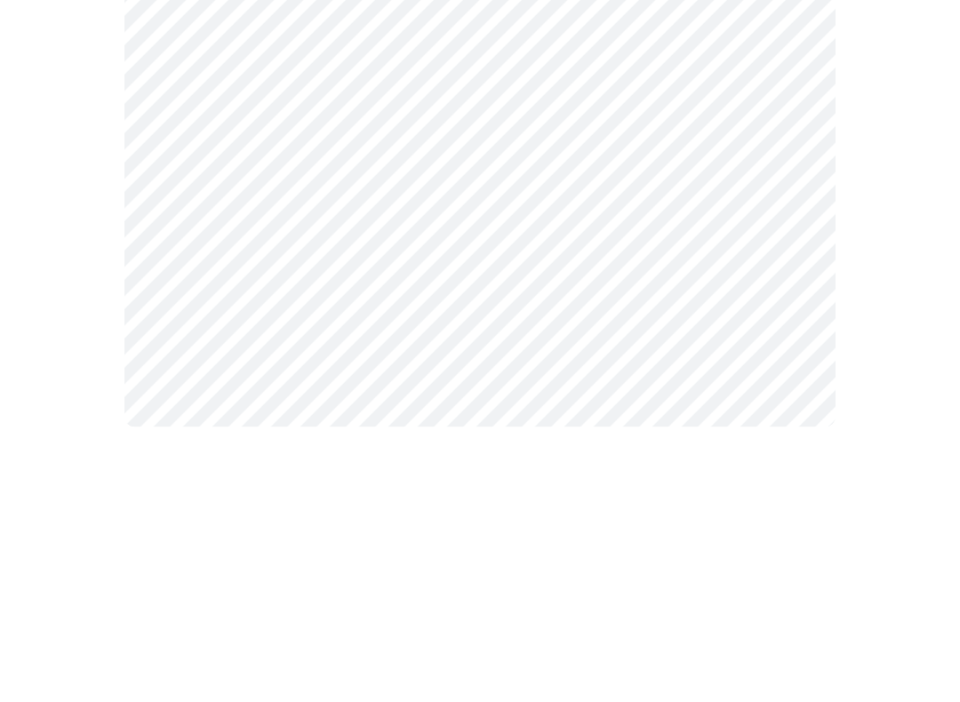
click at [861, 295] on div at bounding box center [480, 350] width 946 height 776
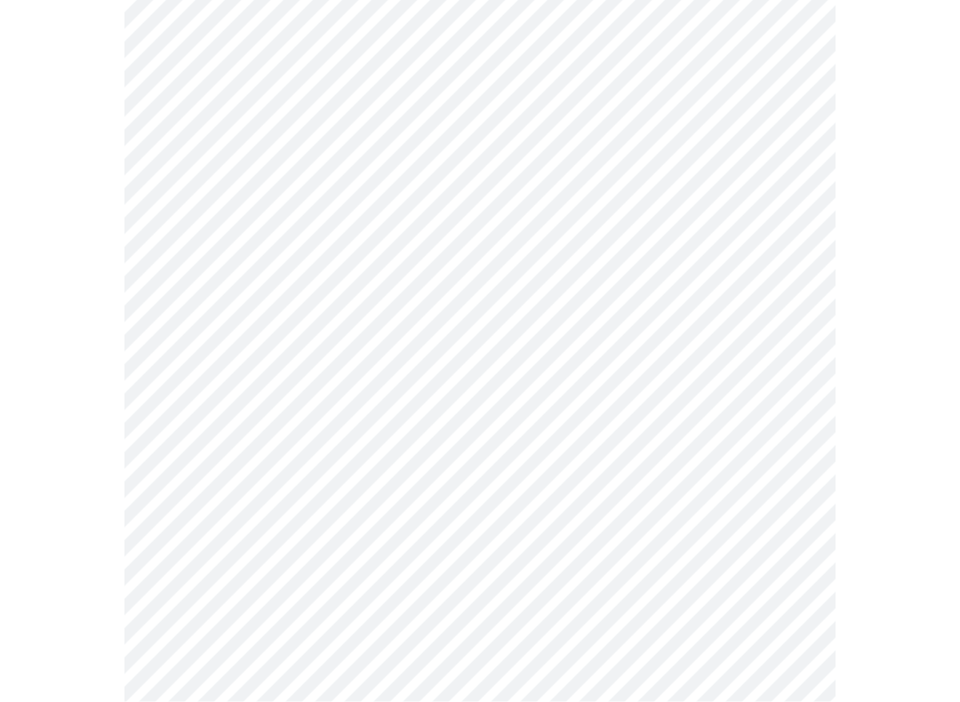
scroll to position [4555, 0]
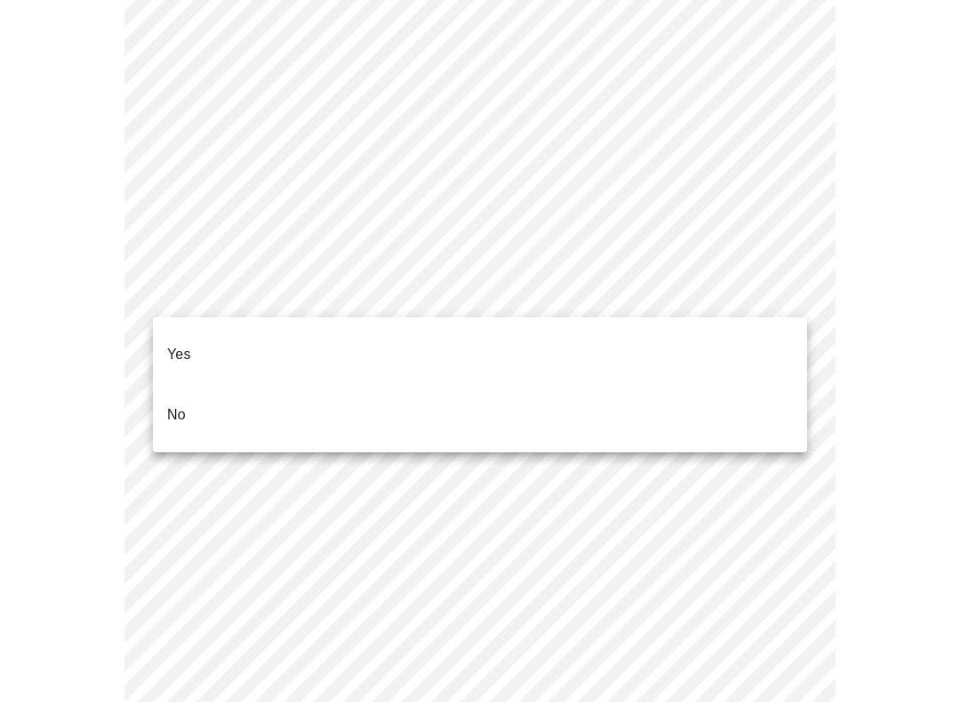
click at [194, 339] on li "Yes" at bounding box center [480, 354] width 654 height 60
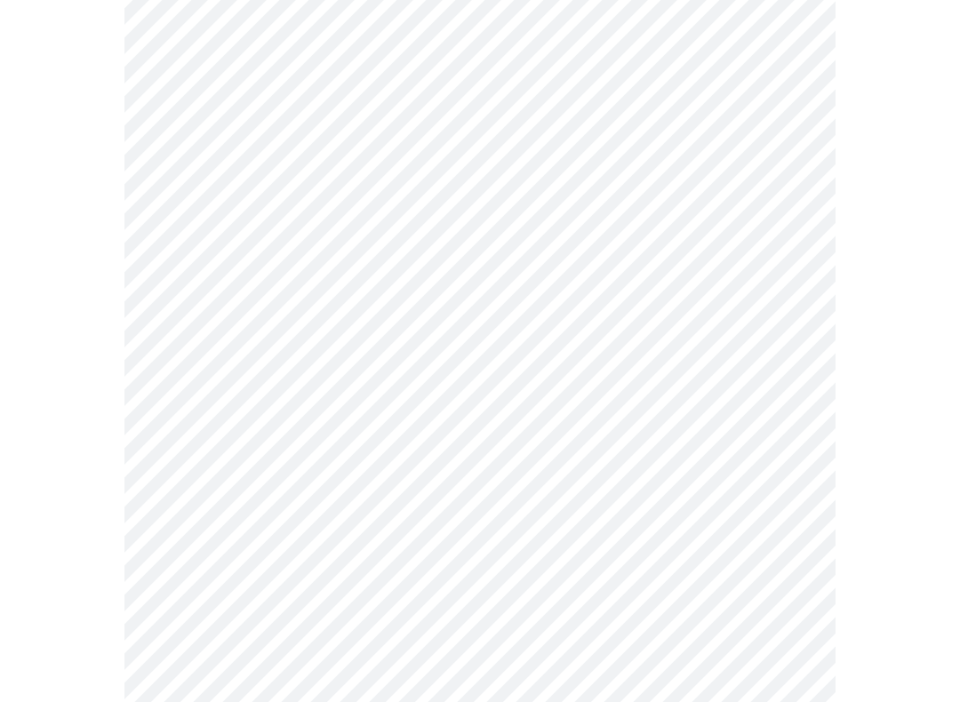
scroll to position [4763, 0]
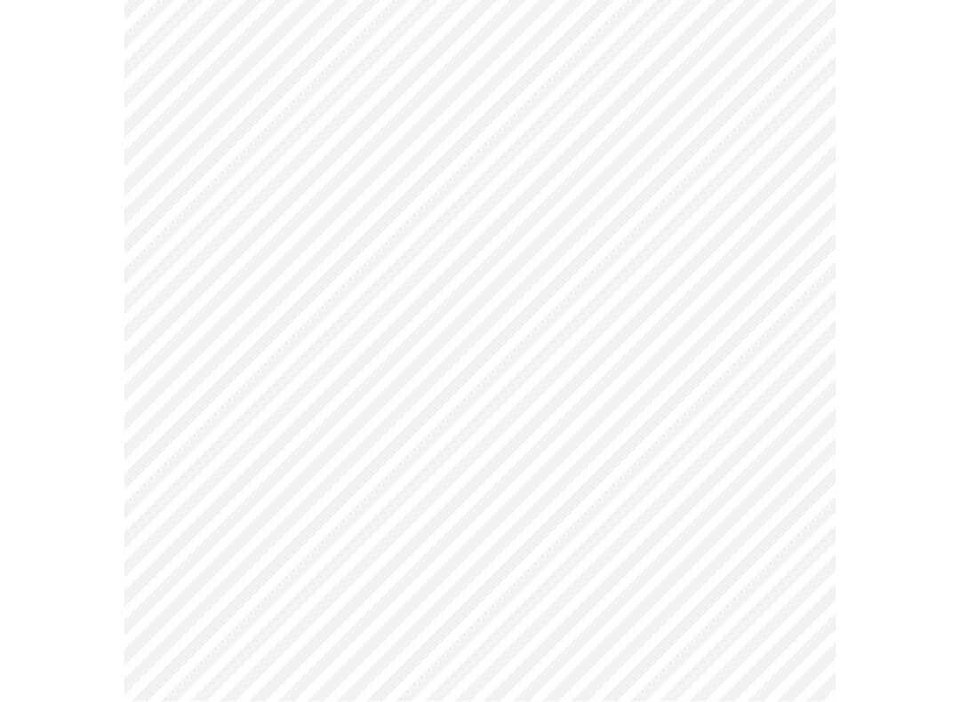
scroll to position [1404, 0]
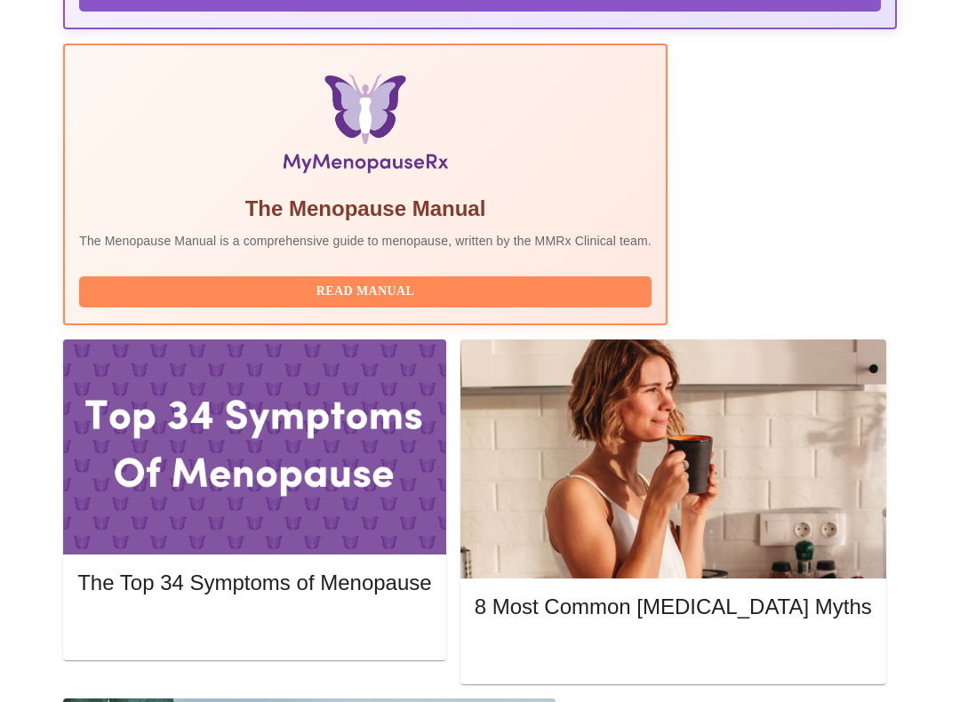
scroll to position [569, 0]
